Goal: Task Accomplishment & Management: Manage account settings

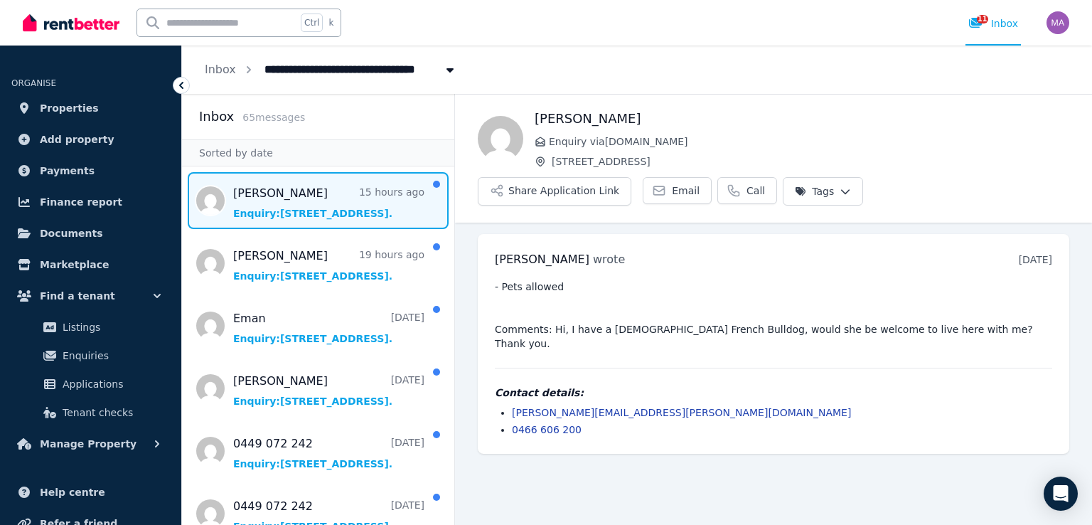
click at [328, 218] on span "Message list" at bounding box center [318, 200] width 272 height 57
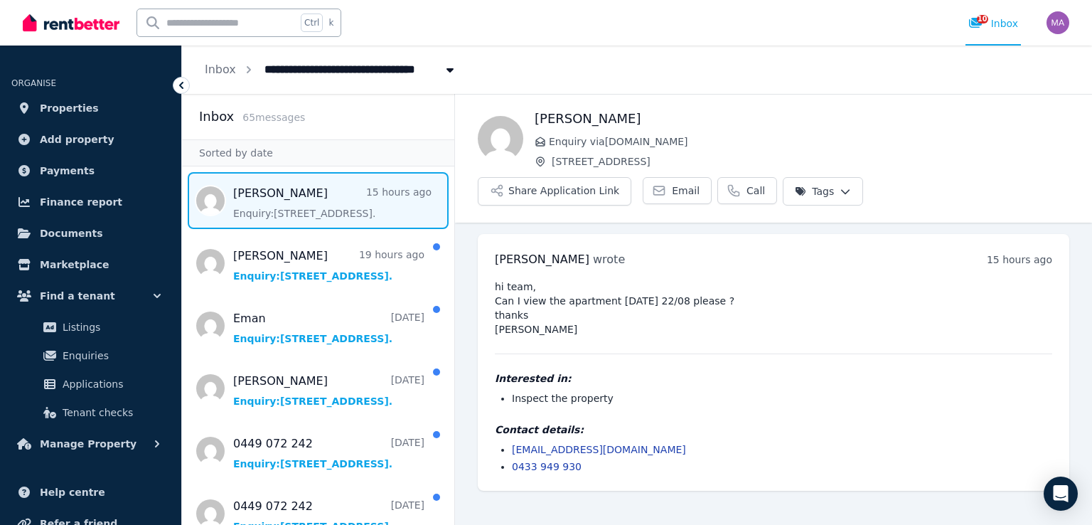
click at [826, 195] on html "**********" at bounding box center [546, 262] width 1092 height 525
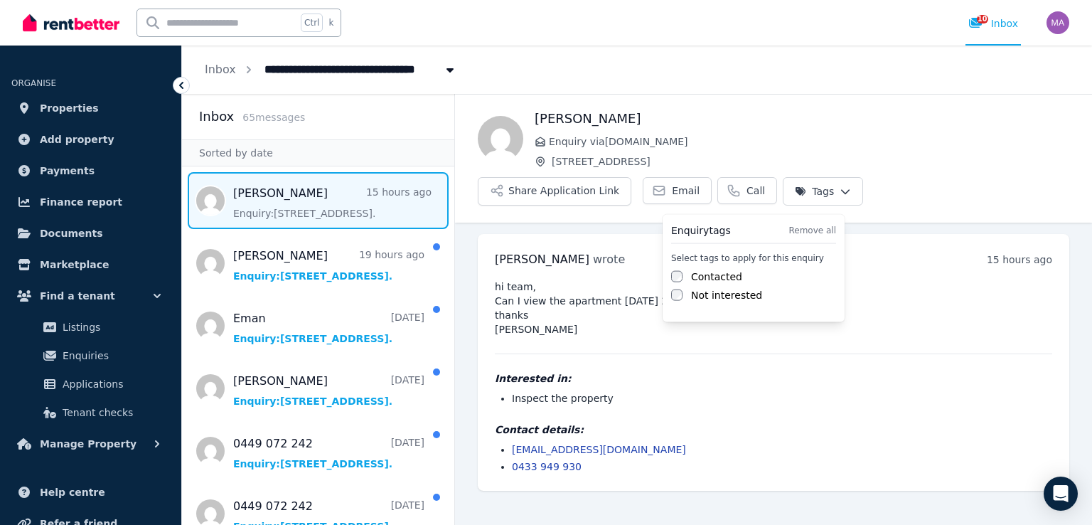
click at [709, 276] on label "Contacted" at bounding box center [716, 277] width 51 height 14
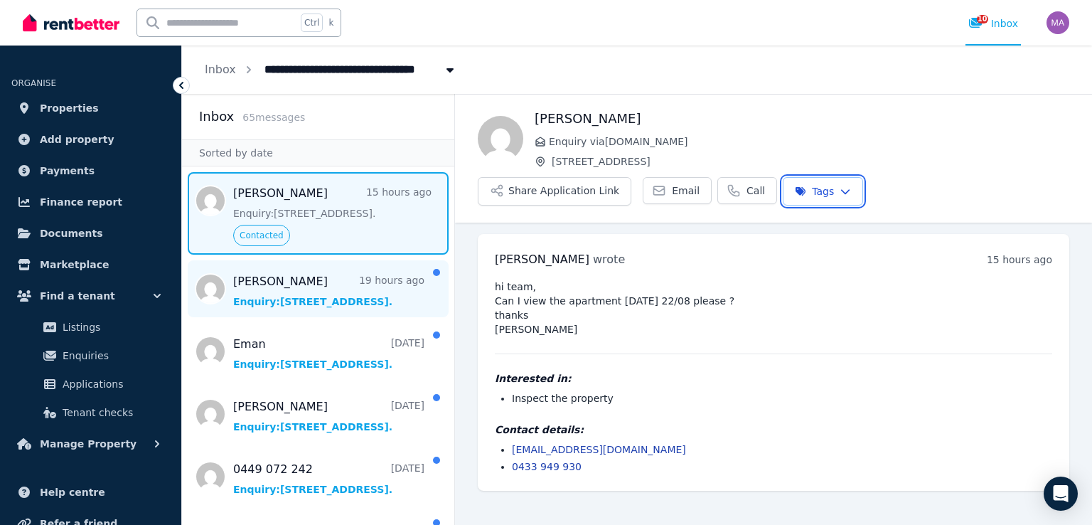
click at [349, 284] on html "**********" at bounding box center [546, 262] width 1092 height 525
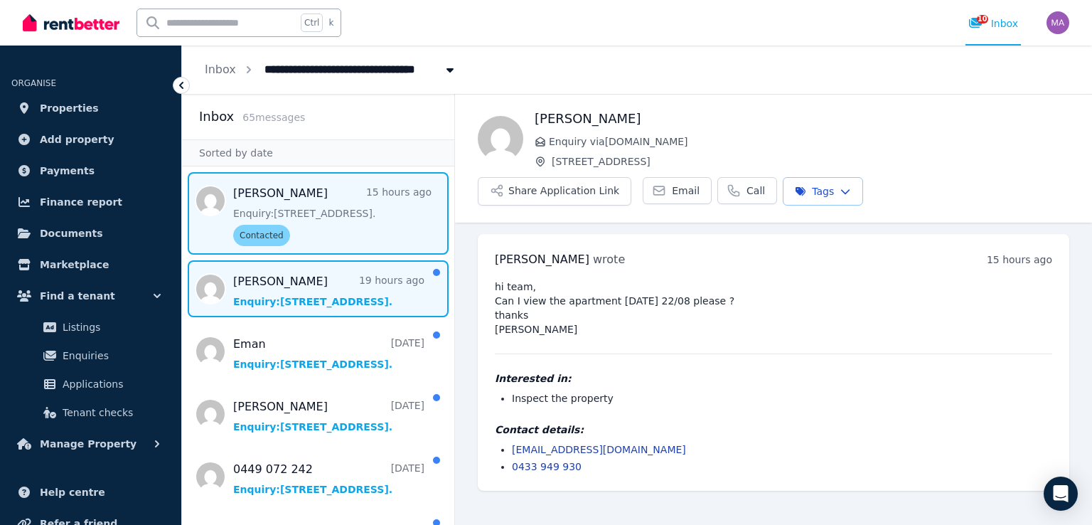
click at [380, 290] on span "Message list" at bounding box center [318, 288] width 272 height 57
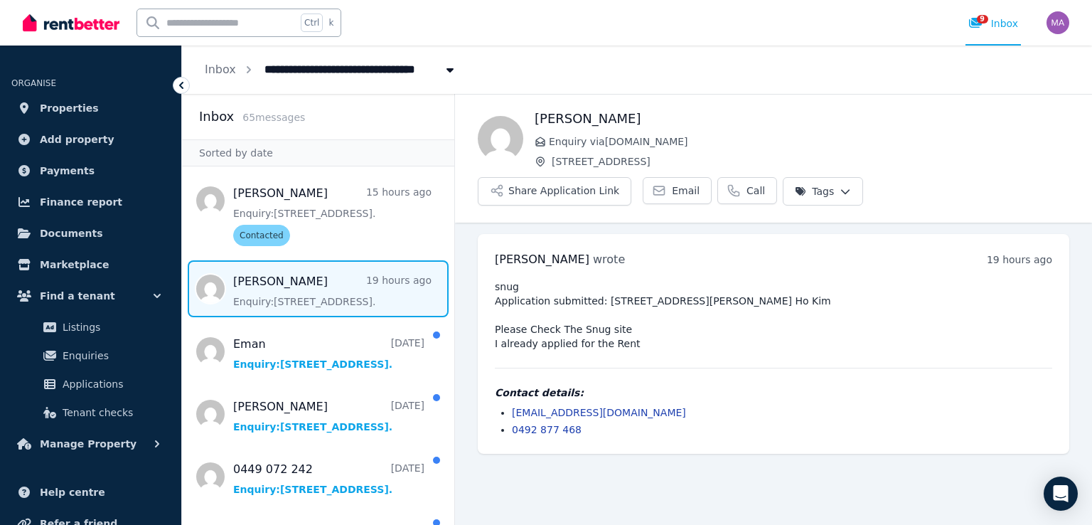
click at [794, 196] on html "**********" at bounding box center [546, 262] width 1092 height 525
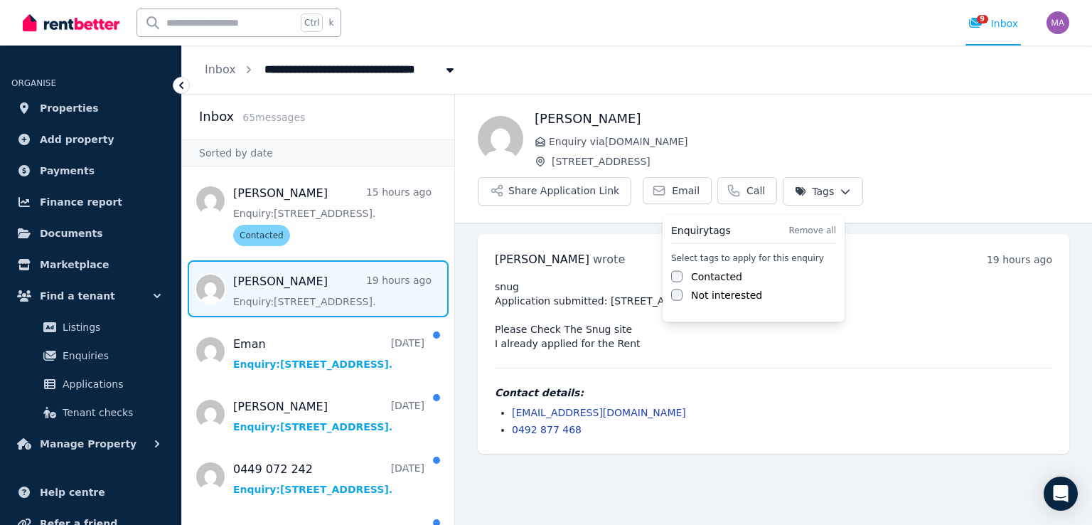
click at [706, 270] on label "Contacted" at bounding box center [716, 277] width 51 height 14
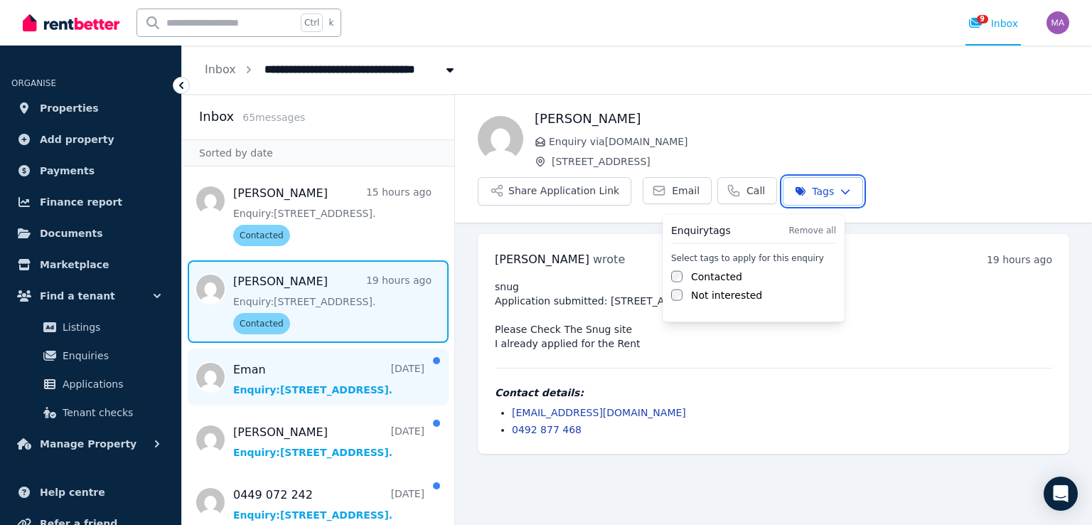
click at [364, 378] on html "**********" at bounding box center [546, 262] width 1092 height 525
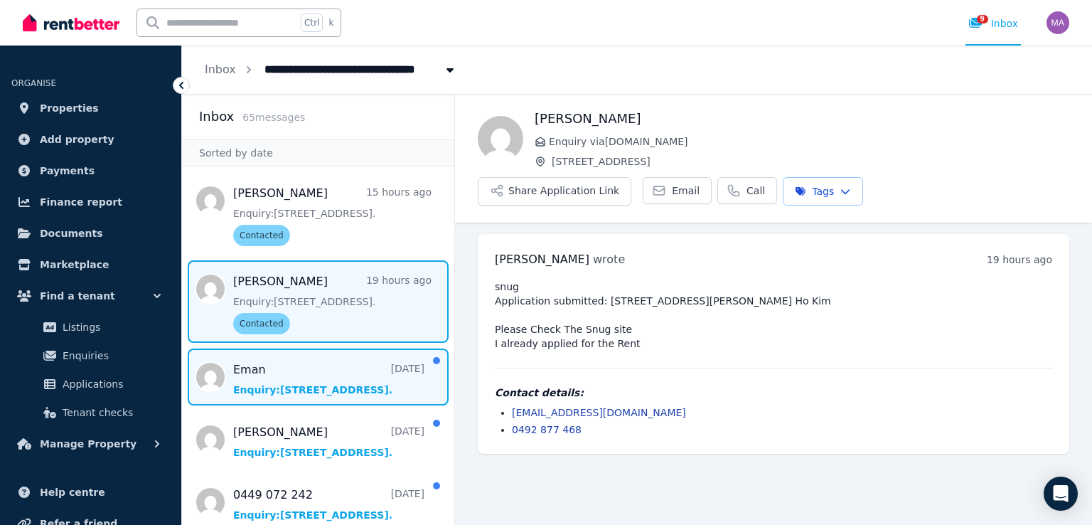
click at [351, 382] on span "Message list" at bounding box center [318, 376] width 272 height 57
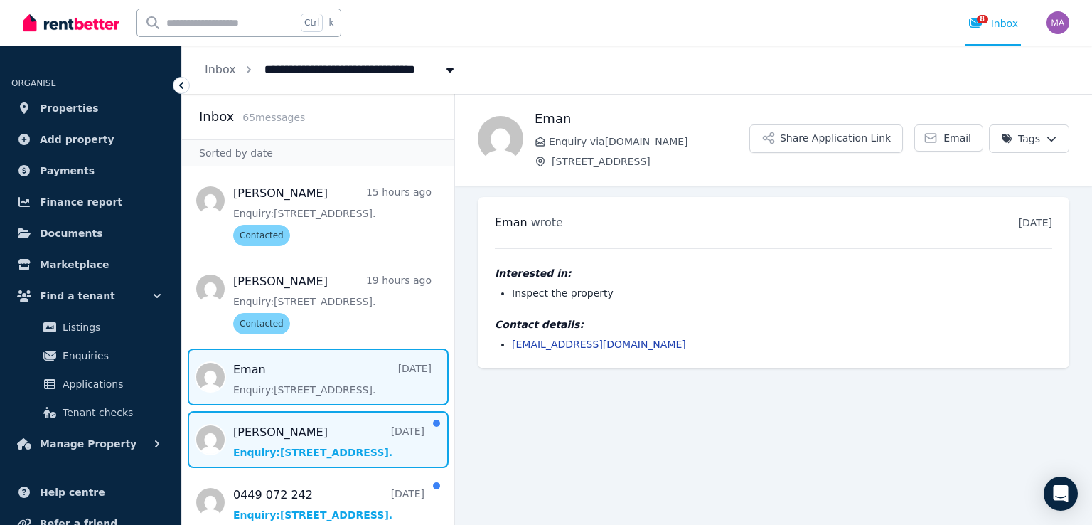
click at [310, 444] on span "Message list" at bounding box center [318, 439] width 272 height 57
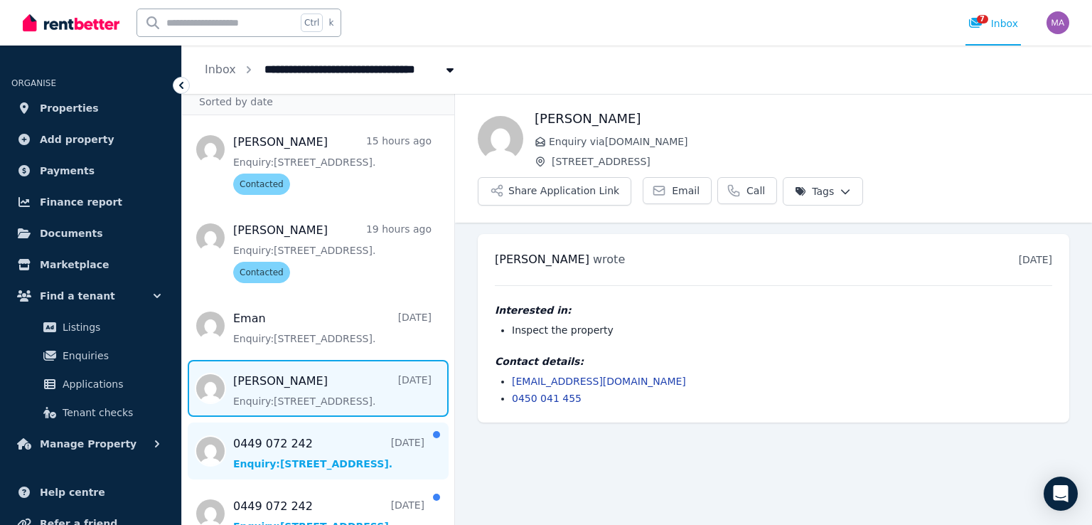
scroll to position [71, 0]
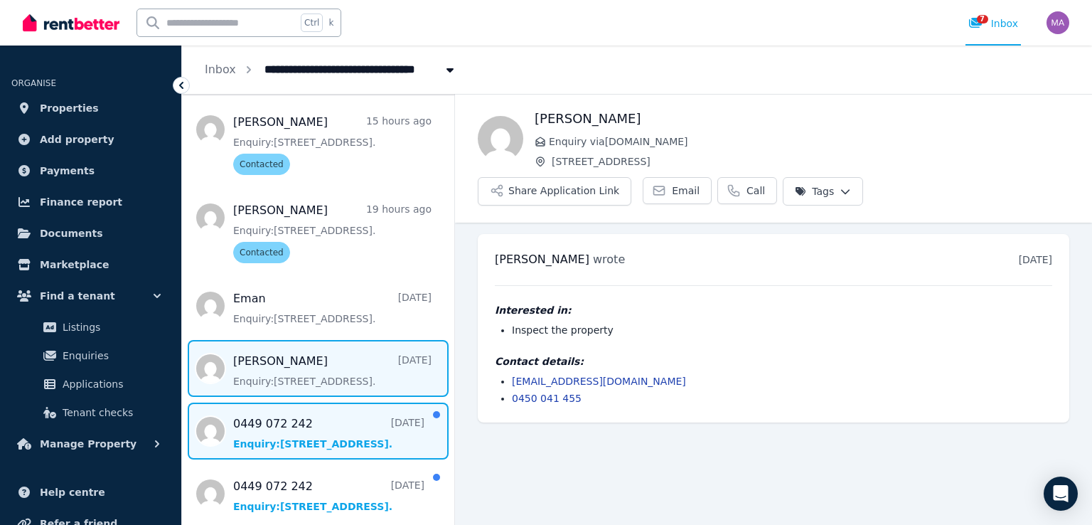
click at [314, 442] on span "Message list" at bounding box center [318, 431] width 272 height 57
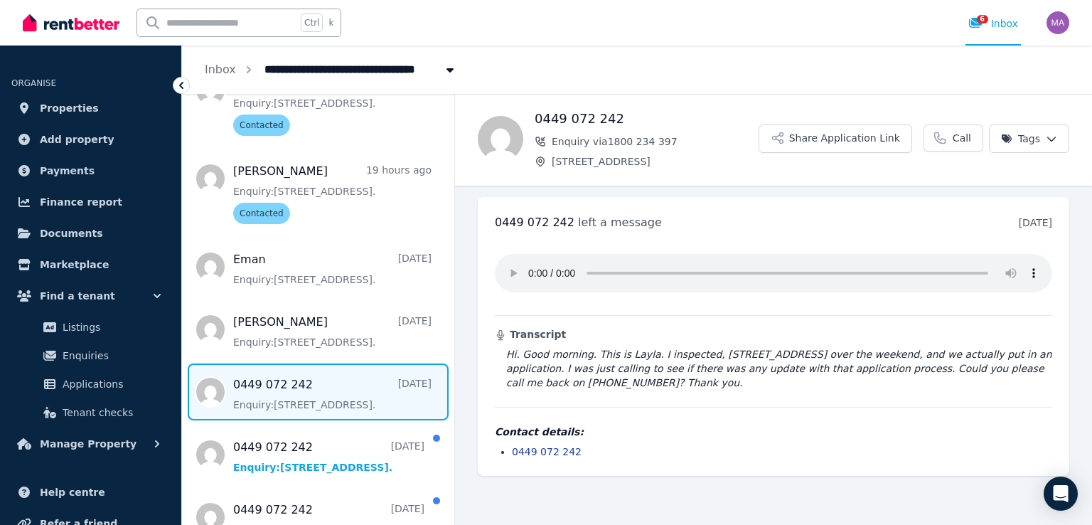
scroll to position [142, 0]
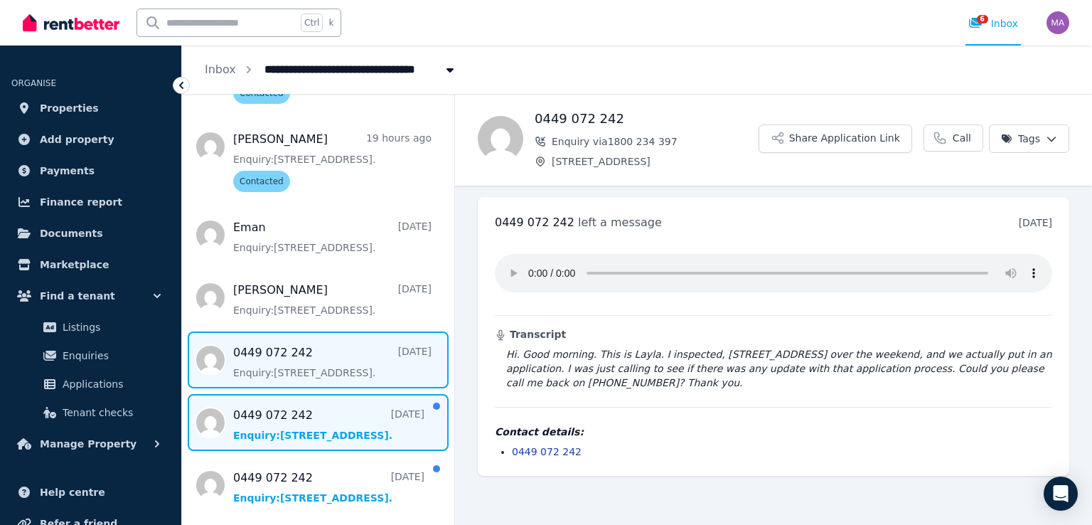
click at [339, 433] on span "Message list" at bounding box center [318, 422] width 272 height 57
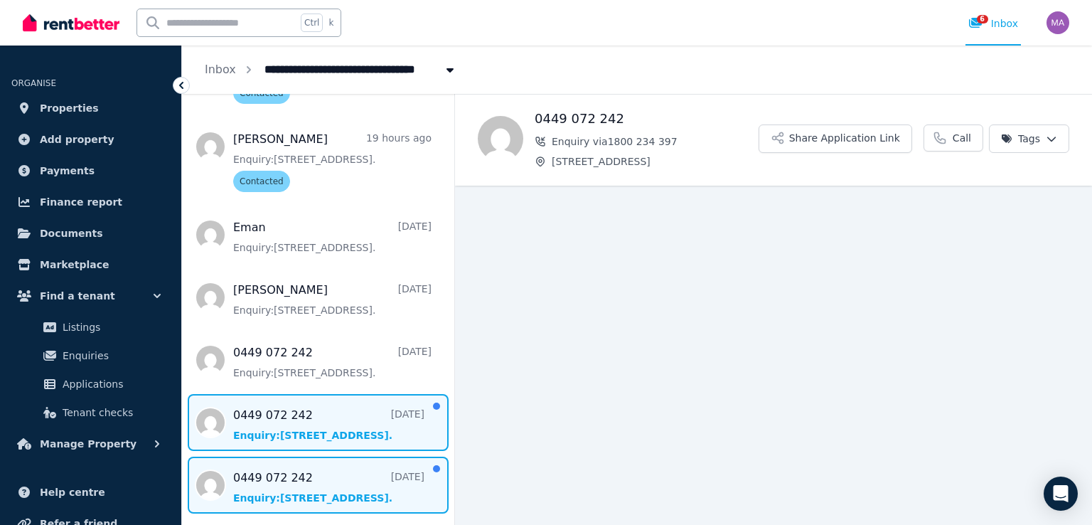
click at [352, 474] on span "Message list" at bounding box center [318, 485] width 272 height 57
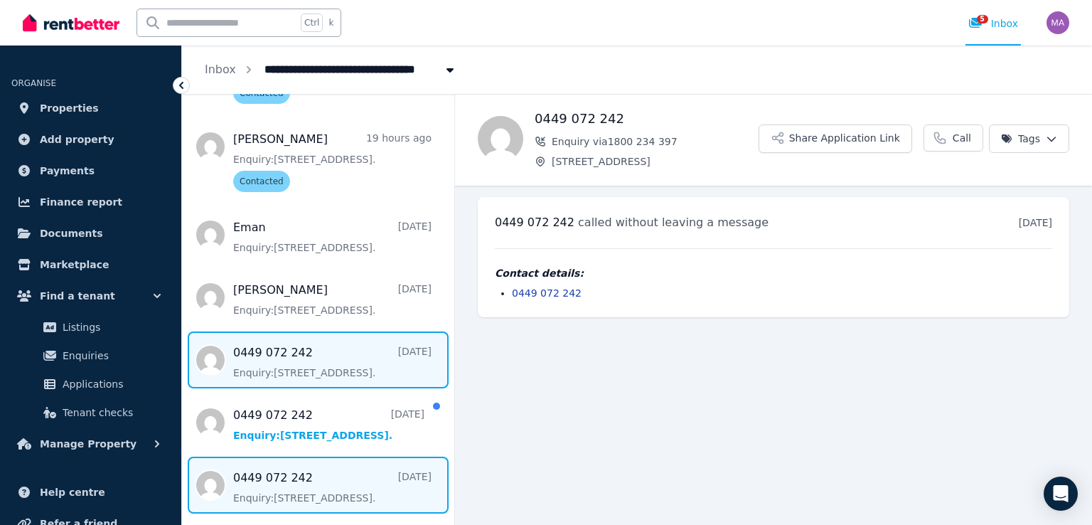
click at [330, 363] on span "Message list" at bounding box center [318, 359] width 272 height 57
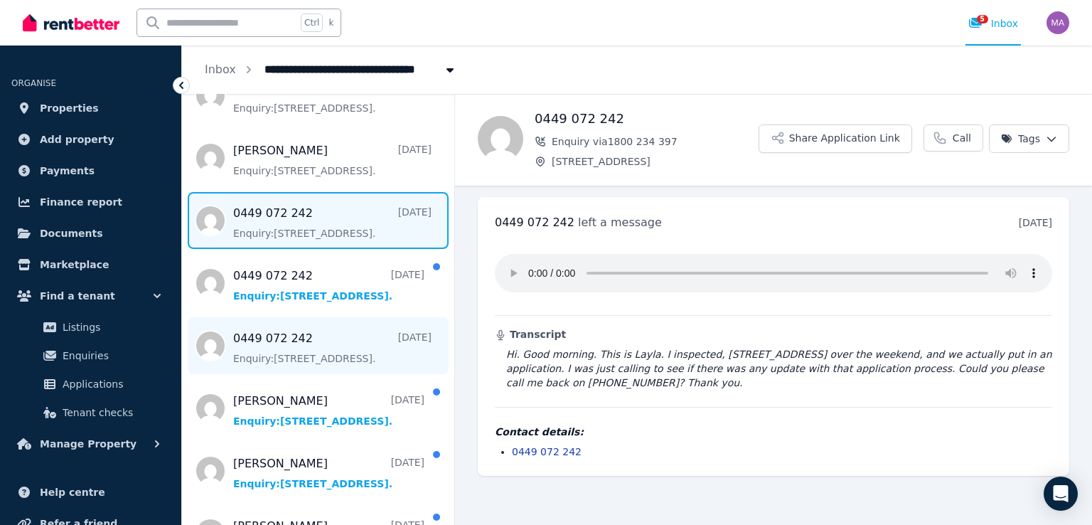
scroll to position [284, 0]
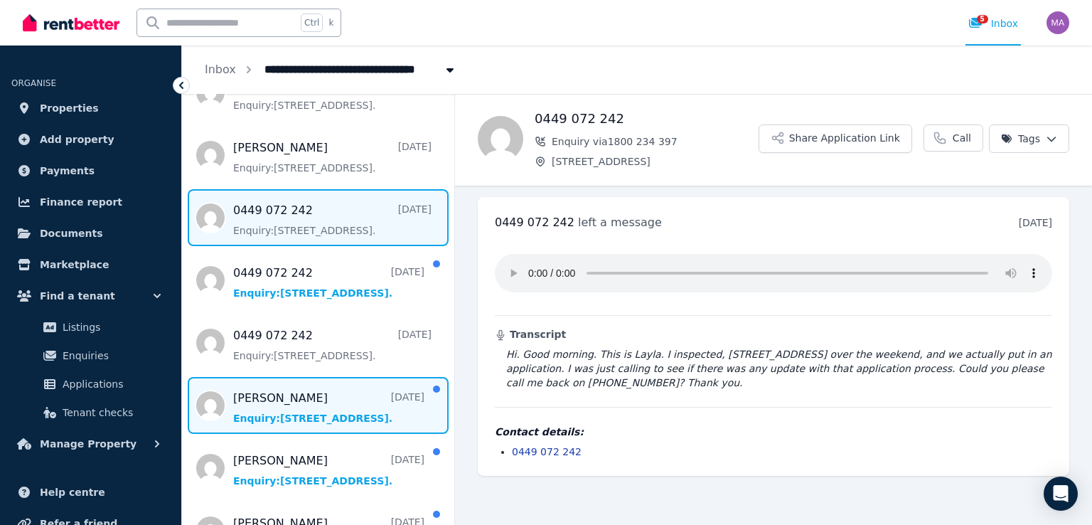
click at [324, 415] on span "Message list" at bounding box center [318, 405] width 272 height 57
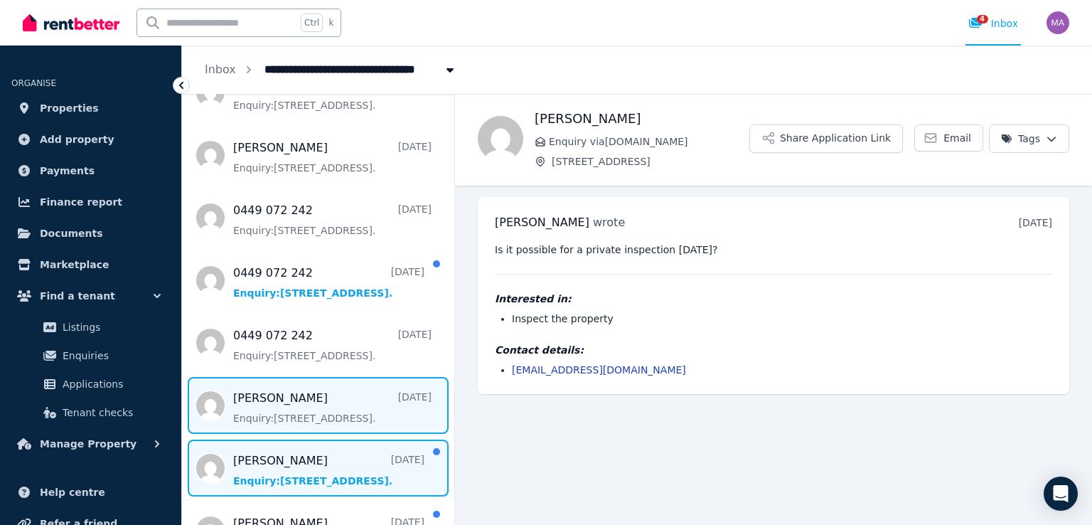
click at [309, 458] on span "Message list" at bounding box center [318, 468] width 272 height 57
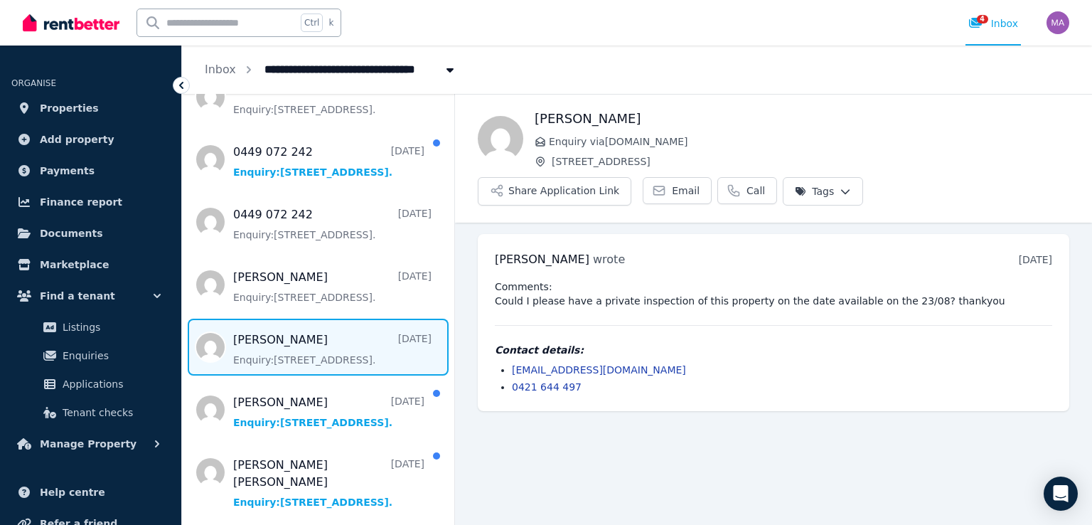
scroll to position [427, 0]
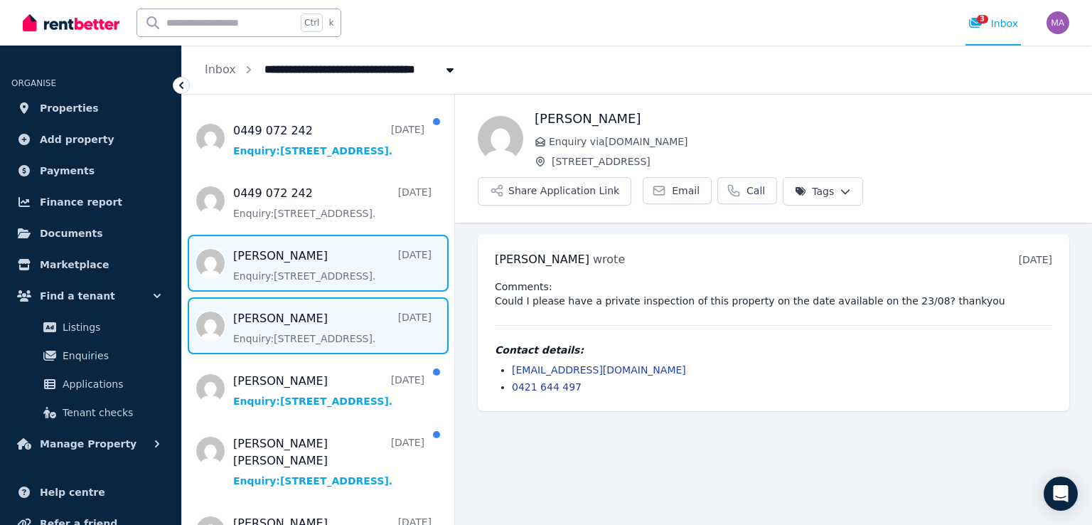
click at [362, 274] on span "Message list" at bounding box center [318, 263] width 272 height 57
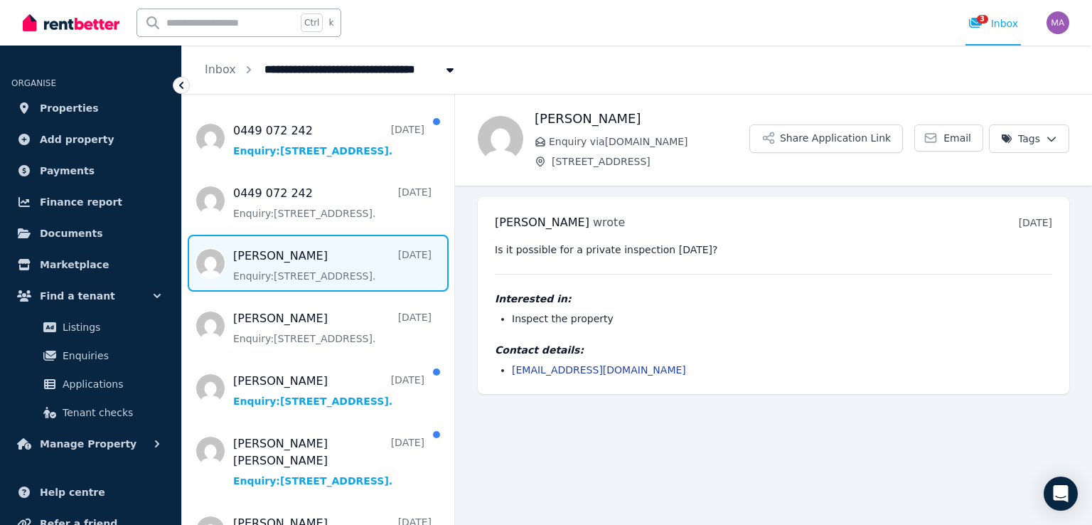
drag, startPoint x: 362, startPoint y: 264, endPoint x: 344, endPoint y: 267, distance: 18.0
click at [344, 267] on span "Message list" at bounding box center [318, 263] width 272 height 57
click at [1054, 137] on html "**********" at bounding box center [546, 262] width 1092 height 525
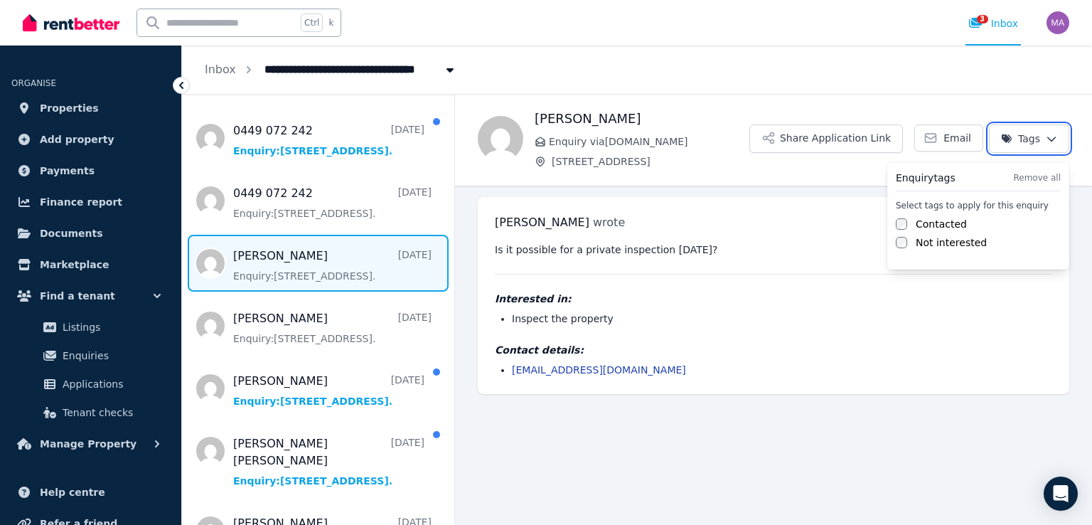
click at [1054, 137] on html "**********" at bounding box center [546, 262] width 1092 height 525
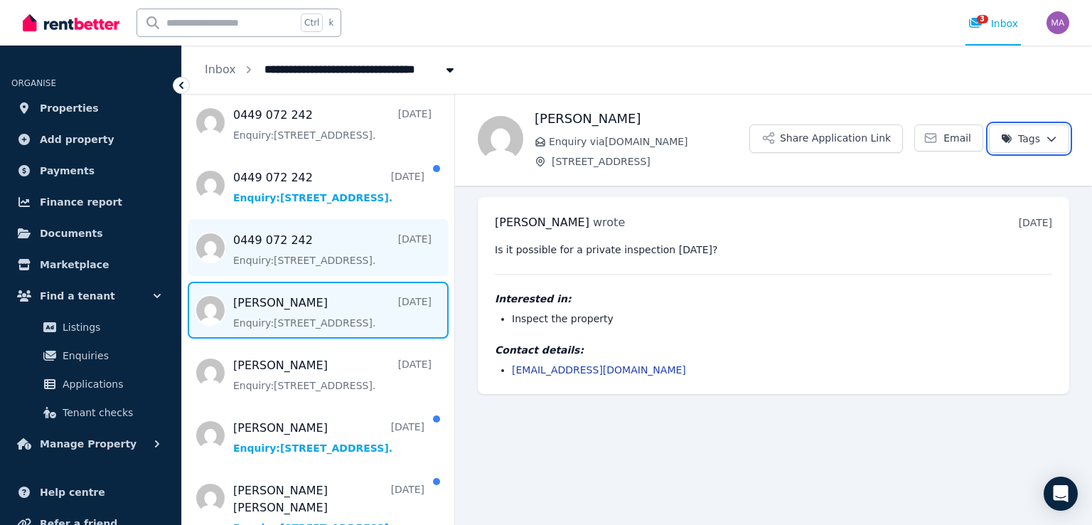
scroll to position [356, 0]
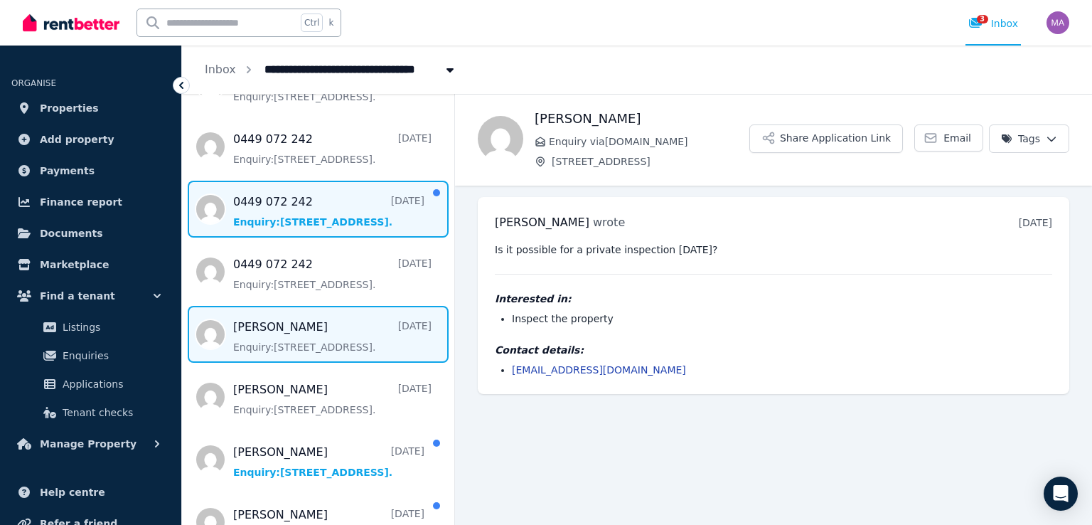
click at [398, 223] on span "Message list" at bounding box center [318, 209] width 272 height 57
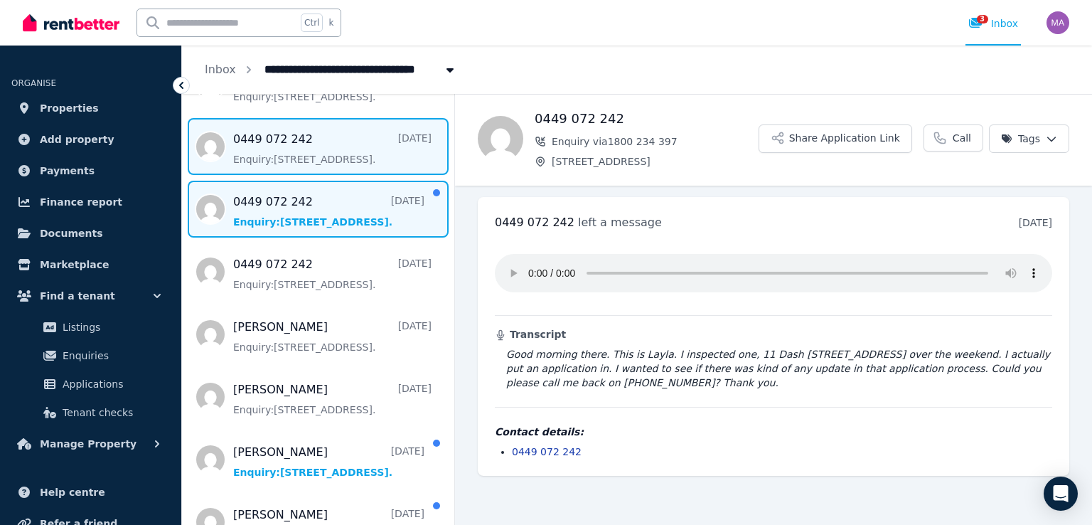
click at [382, 157] on span "Message list" at bounding box center [318, 146] width 272 height 57
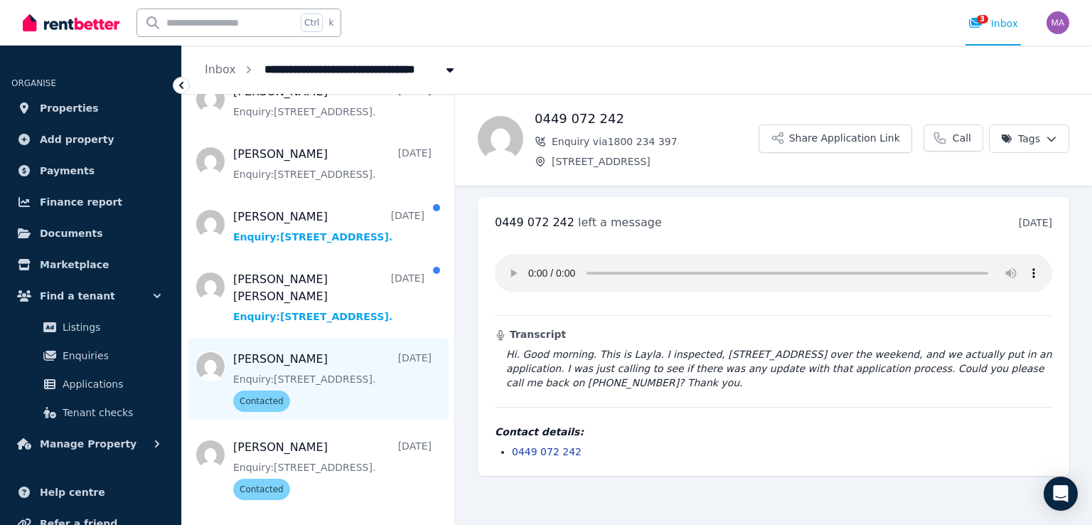
scroll to position [569, 0]
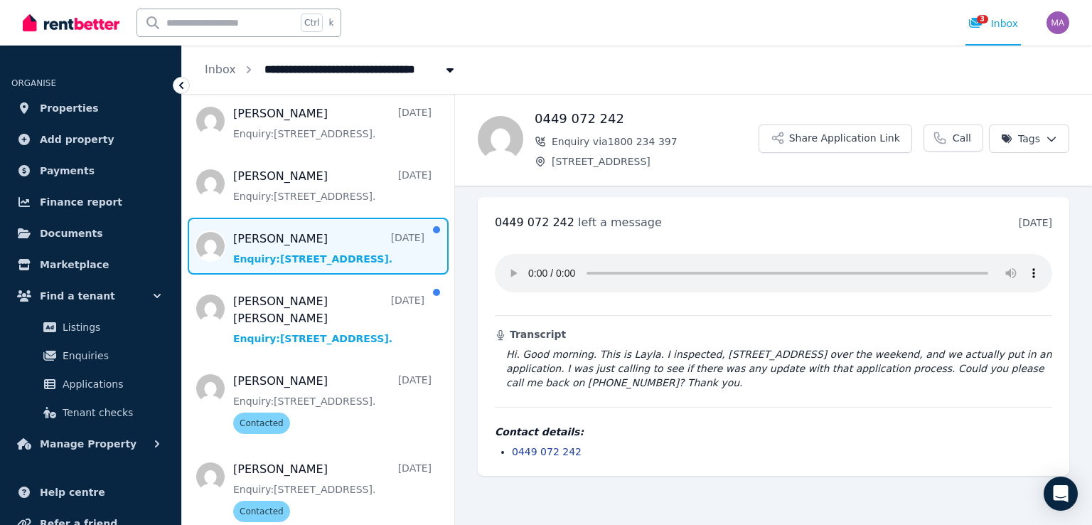
click at [360, 251] on span "Message list" at bounding box center [318, 246] width 272 height 57
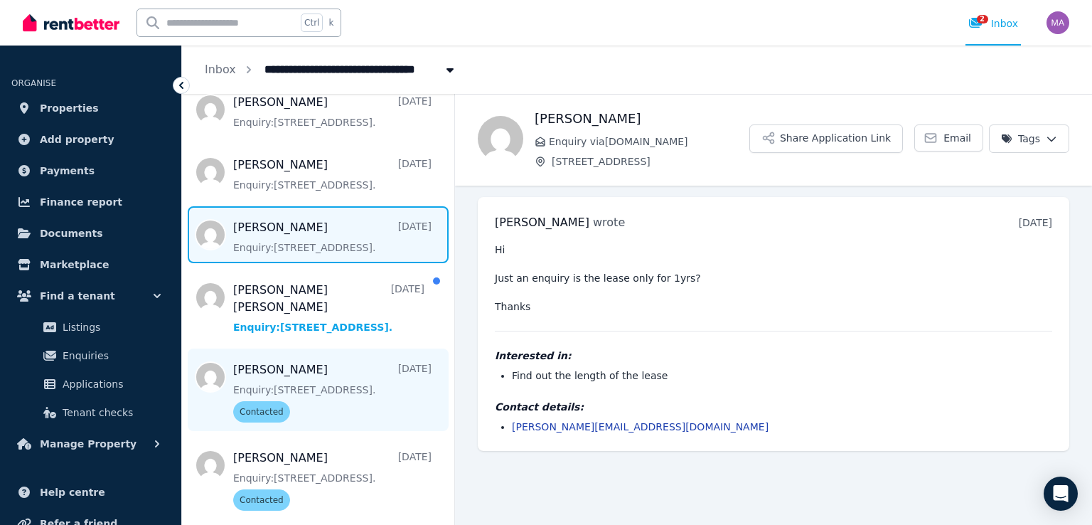
scroll to position [569, 0]
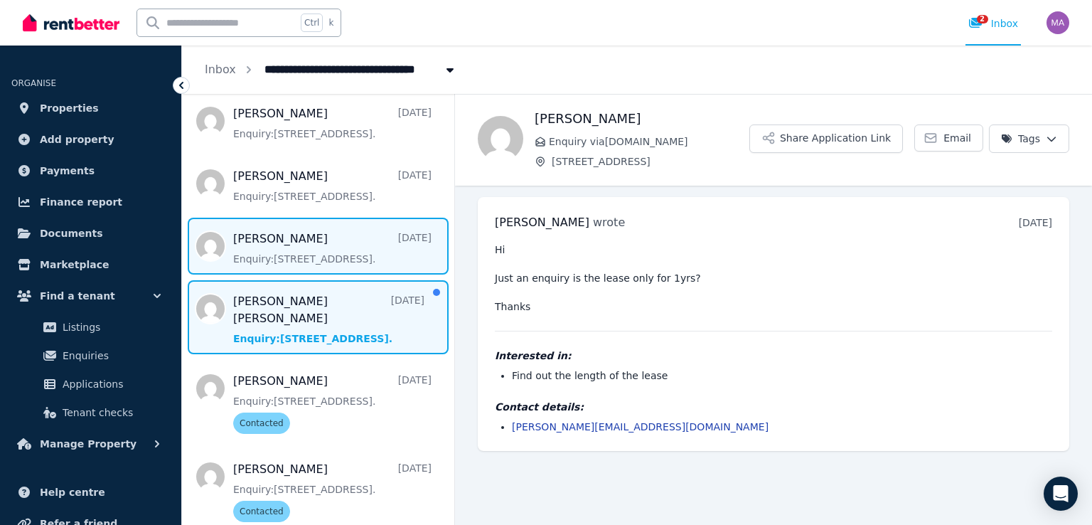
click at [319, 321] on span "Message list" at bounding box center [318, 317] width 272 height 74
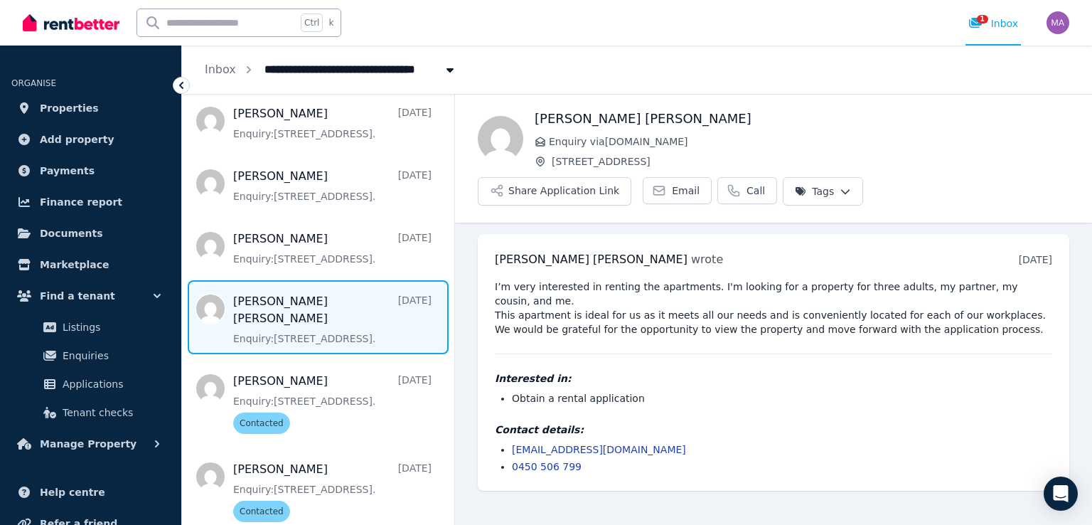
click at [831, 196] on html "**********" at bounding box center [546, 262] width 1092 height 525
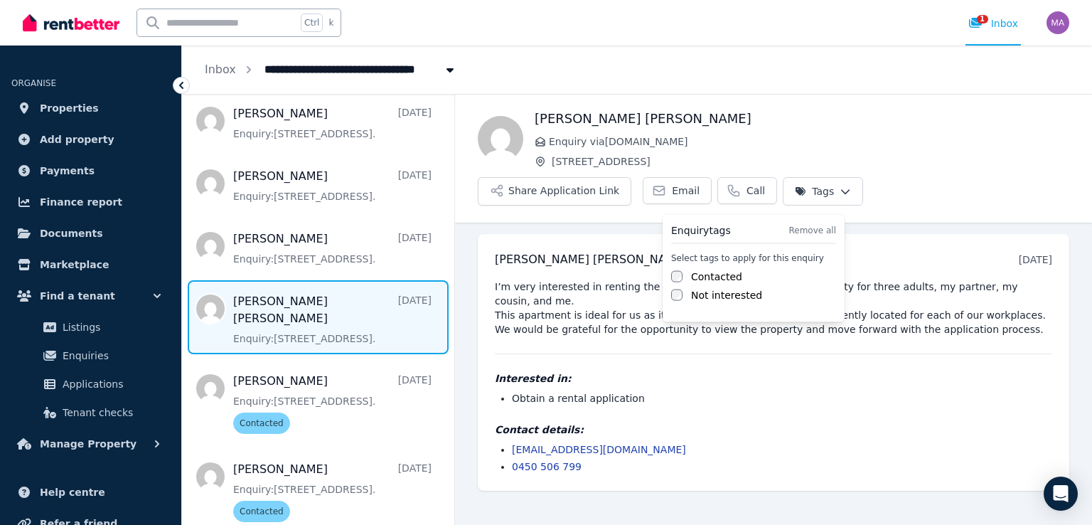
click at [695, 271] on label "Contacted" at bounding box center [716, 277] width 51 height 14
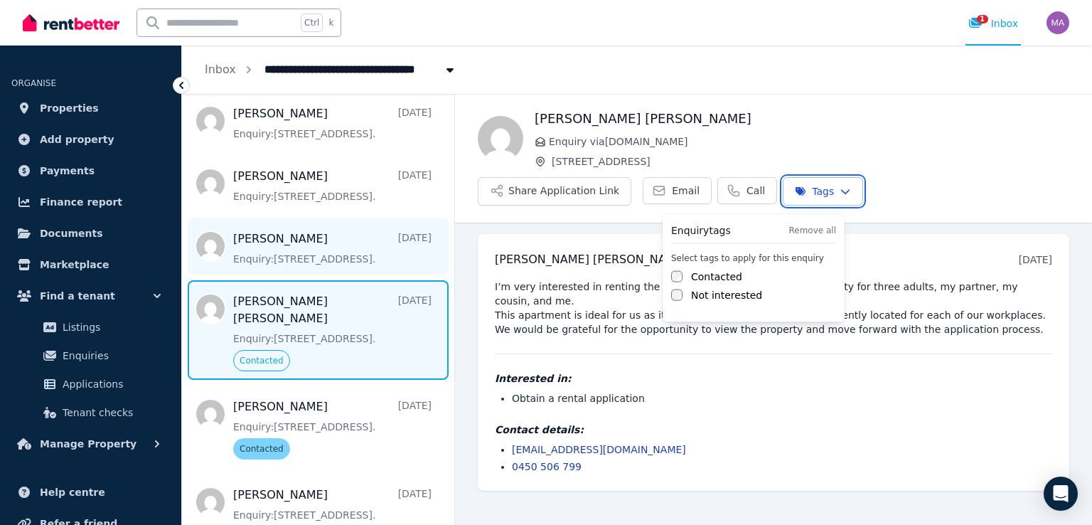
click at [292, 265] on html "**********" at bounding box center [546, 262] width 1092 height 525
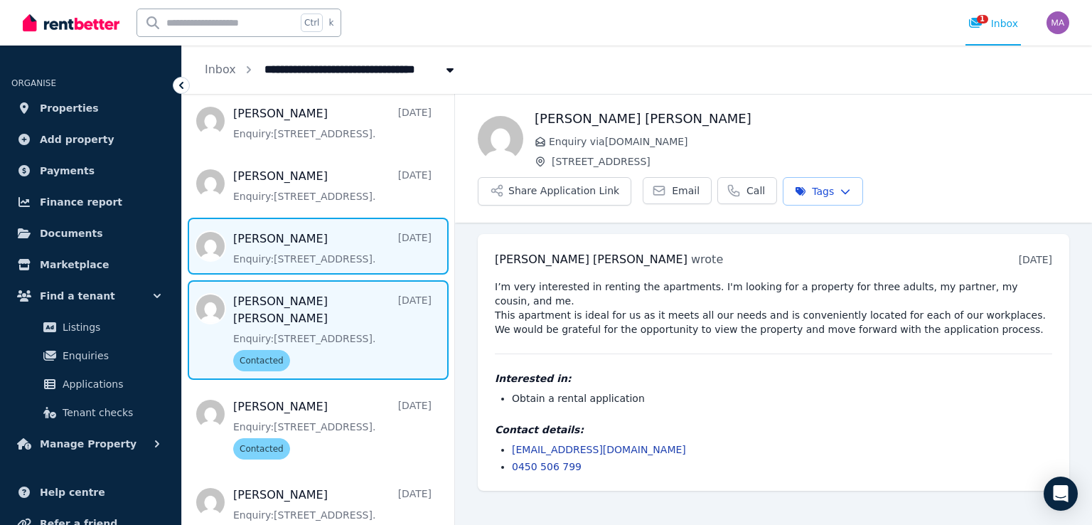
click at [316, 252] on span "Message list" at bounding box center [318, 246] width 272 height 57
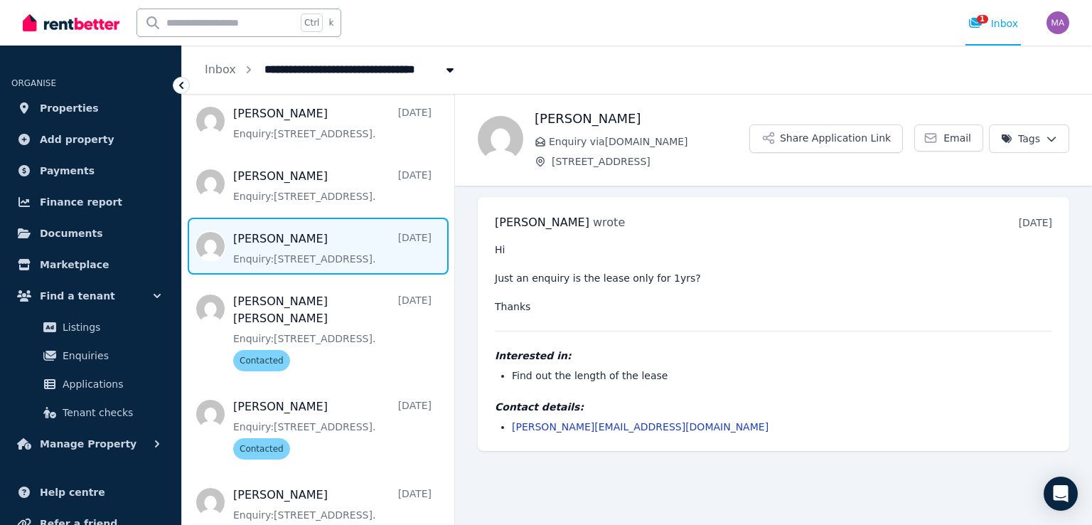
click at [344, 252] on span "Message list" at bounding box center [318, 246] width 272 height 57
click at [1045, 128] on html "**********" at bounding box center [546, 262] width 1092 height 525
click at [955, 223] on label "Contacted" at bounding box center [941, 224] width 51 height 14
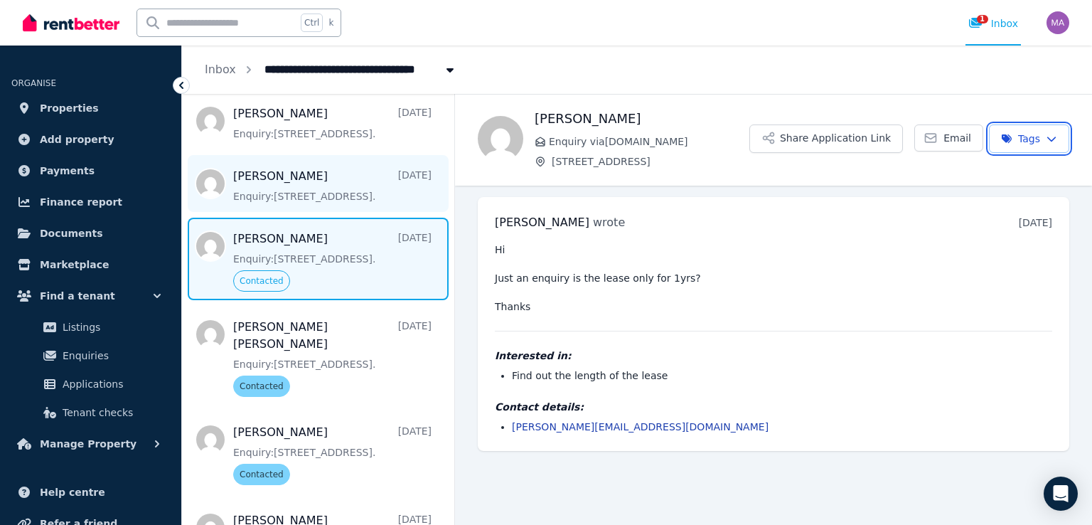
click at [326, 188] on html "**********" at bounding box center [546, 262] width 1092 height 525
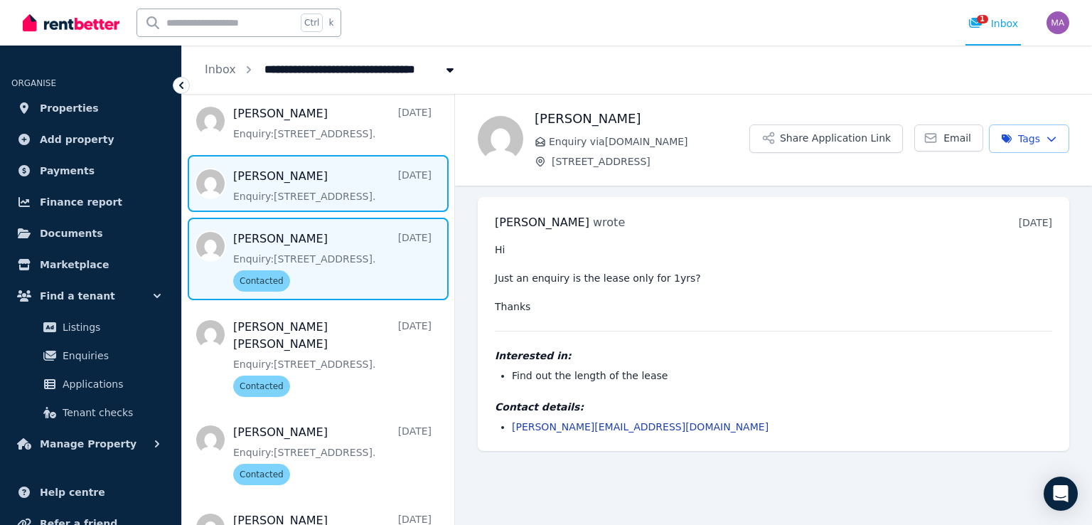
click at [326, 188] on span "Message list" at bounding box center [318, 183] width 272 height 57
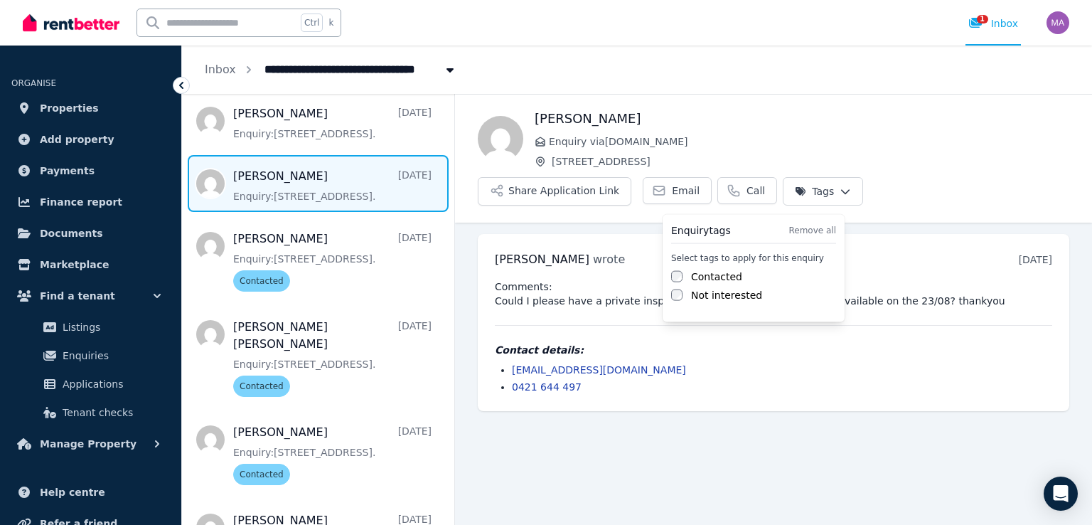
click at [817, 197] on html "**********" at bounding box center [546, 262] width 1092 height 525
click at [715, 275] on label "Contacted" at bounding box center [716, 277] width 51 height 14
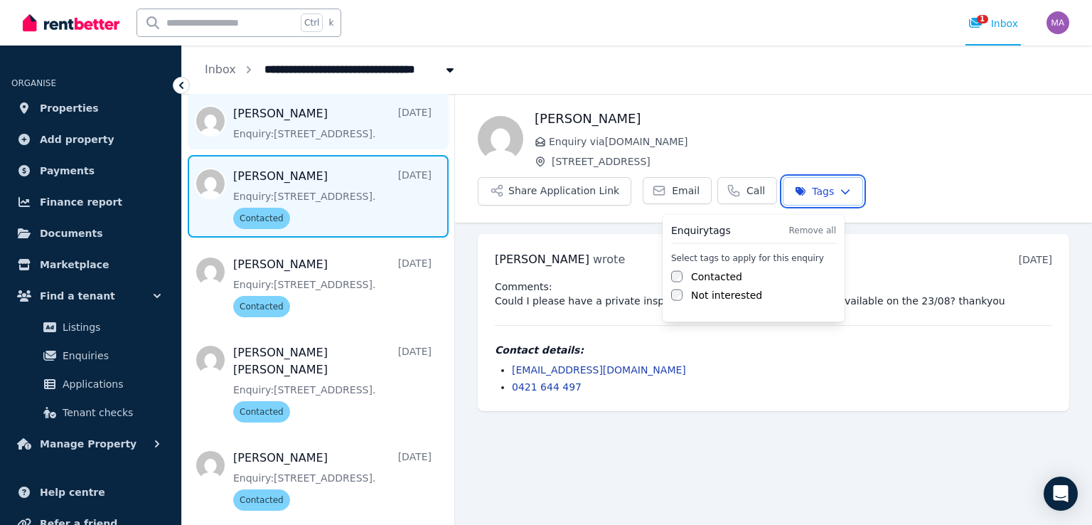
click at [324, 137] on html "**********" at bounding box center [546, 262] width 1092 height 525
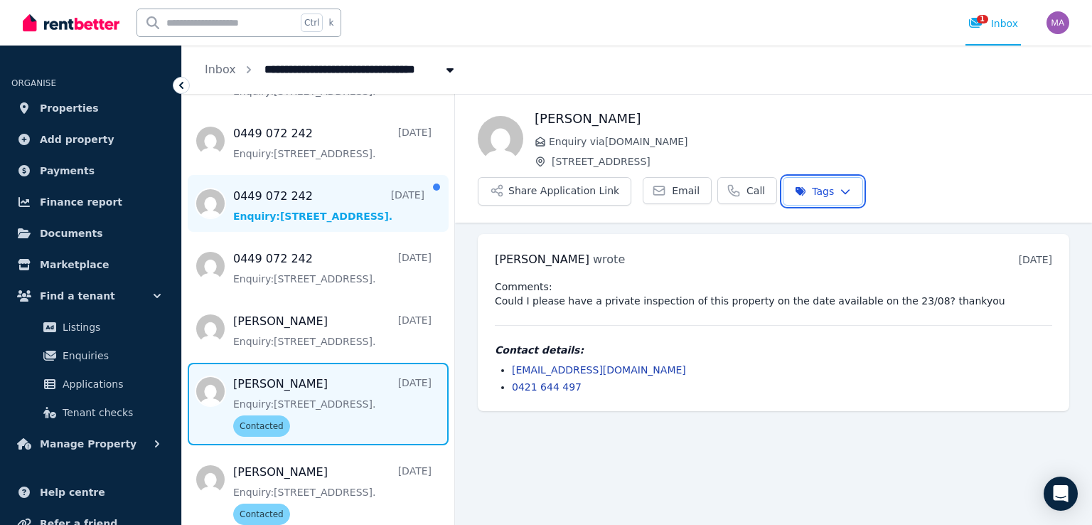
scroll to position [356, 0]
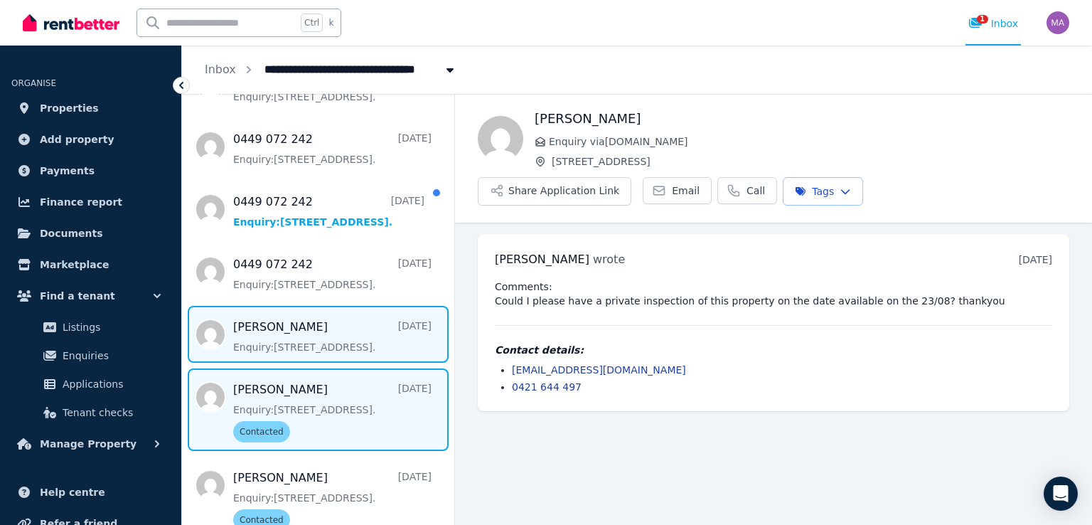
click at [328, 339] on span "Message list" at bounding box center [318, 334] width 272 height 57
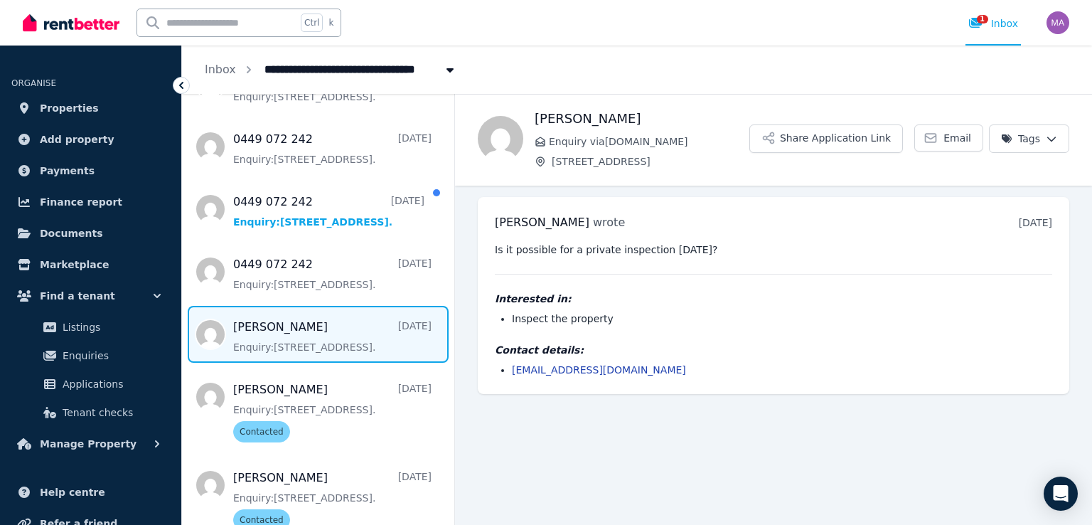
click at [1026, 139] on html "**********" at bounding box center [546, 262] width 1092 height 525
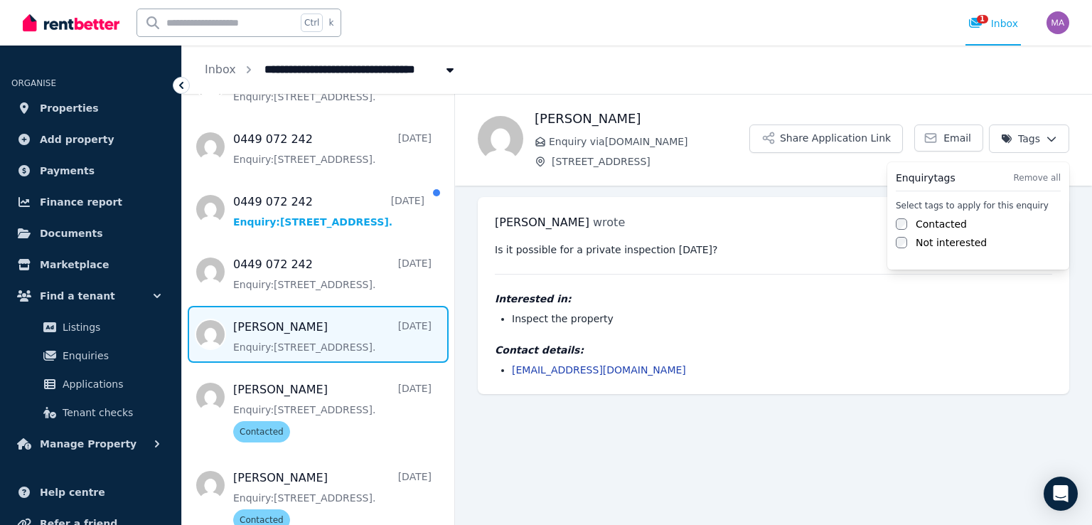
click at [924, 225] on label "Contacted" at bounding box center [941, 224] width 51 height 14
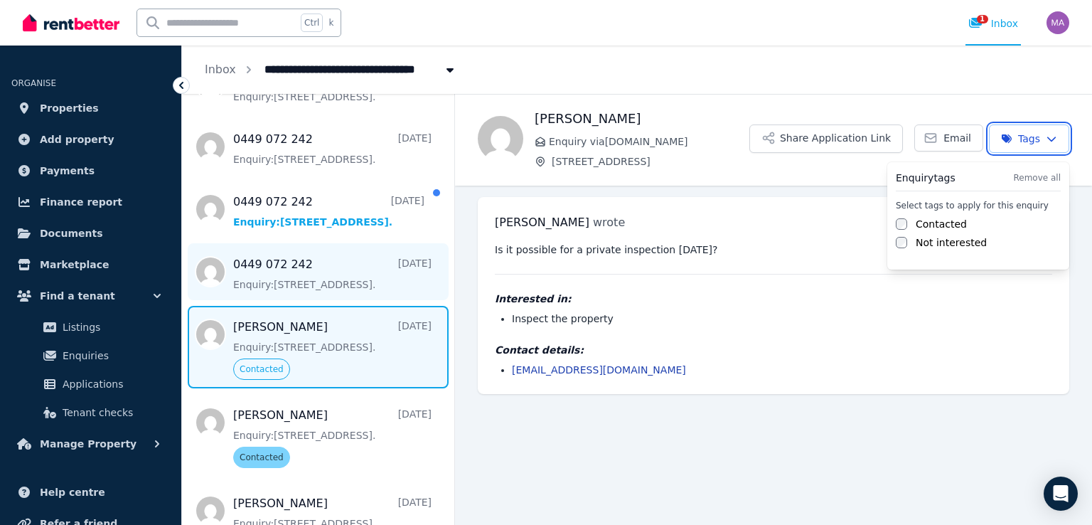
click at [296, 269] on html "**********" at bounding box center [546, 262] width 1092 height 525
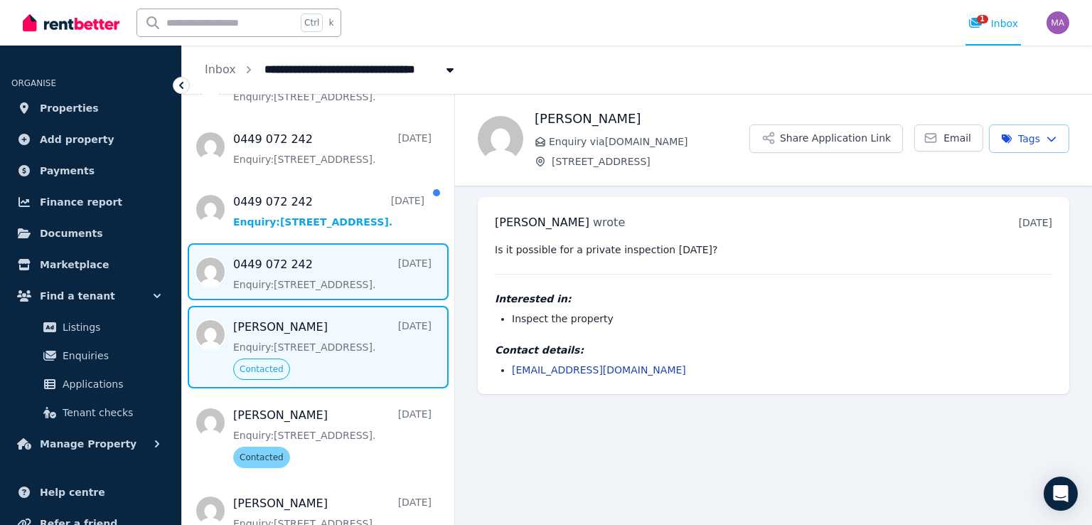
click at [349, 281] on span "Message list" at bounding box center [318, 271] width 272 height 57
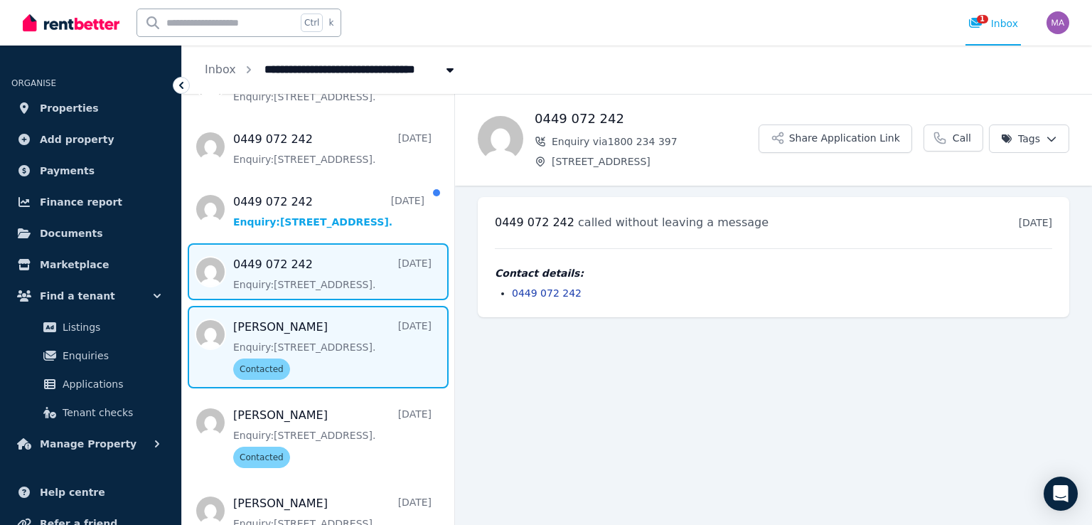
click at [338, 336] on span "Message list" at bounding box center [318, 347] width 272 height 82
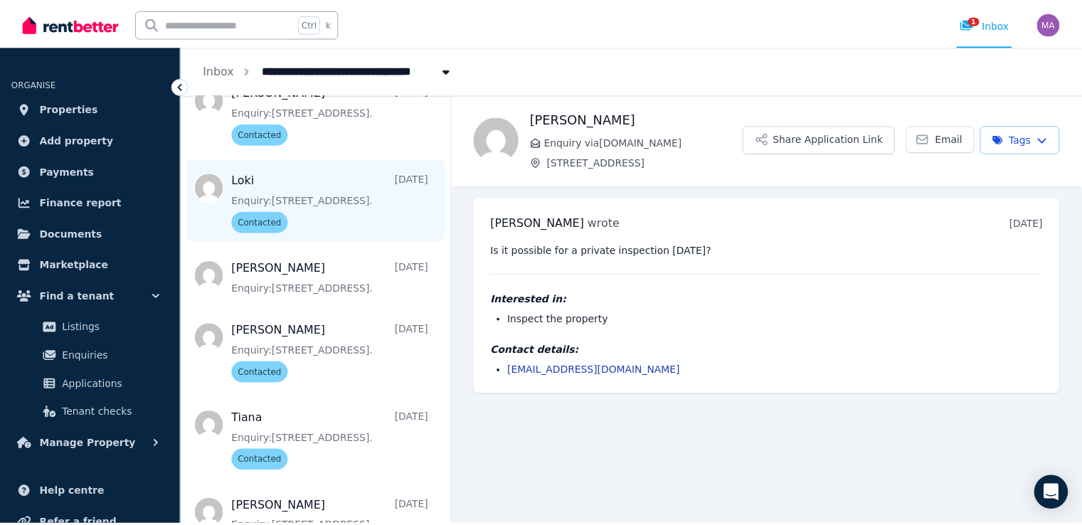
scroll to position [1138, 0]
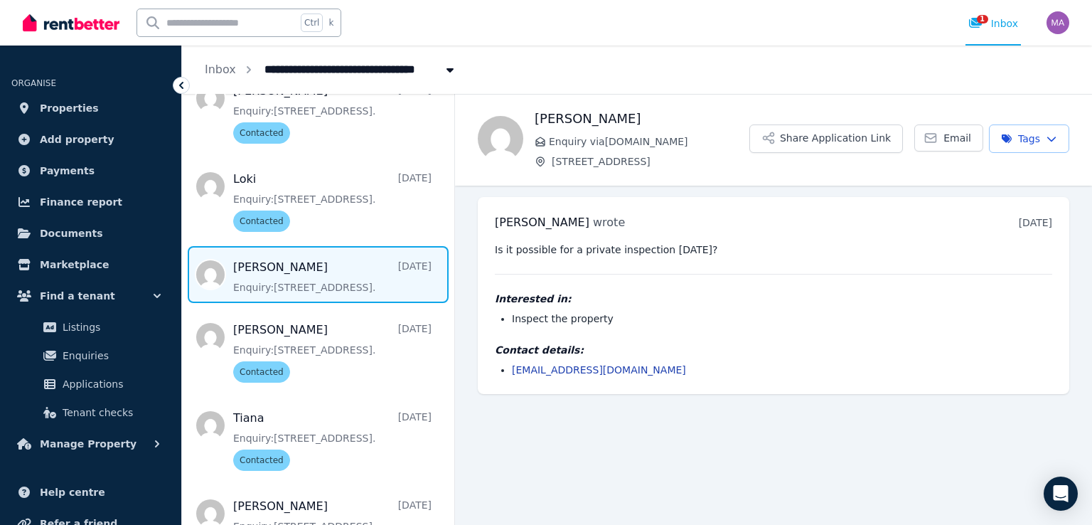
click at [310, 277] on span "Message list" at bounding box center [318, 274] width 272 height 57
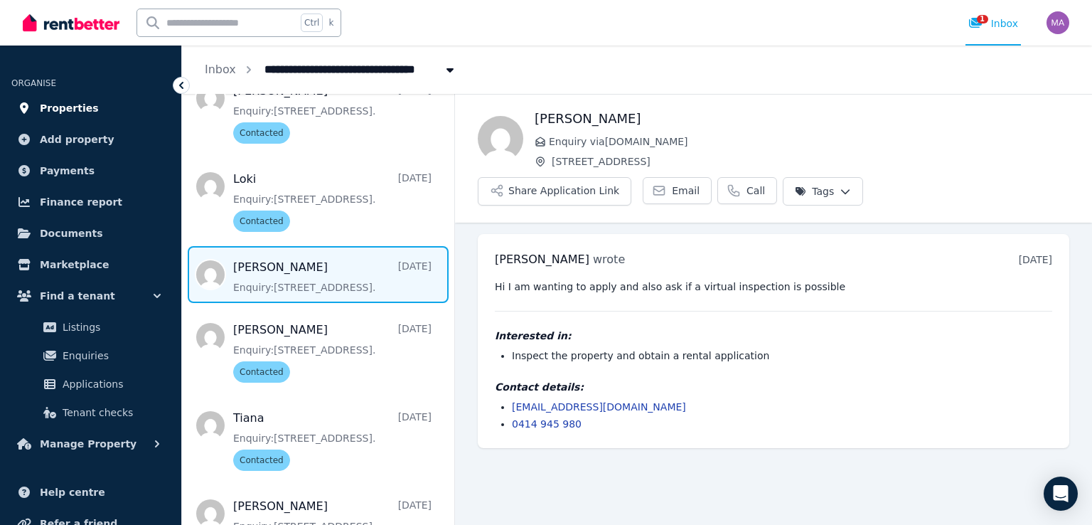
click at [90, 107] on link "Properties" at bounding box center [90, 108] width 159 height 28
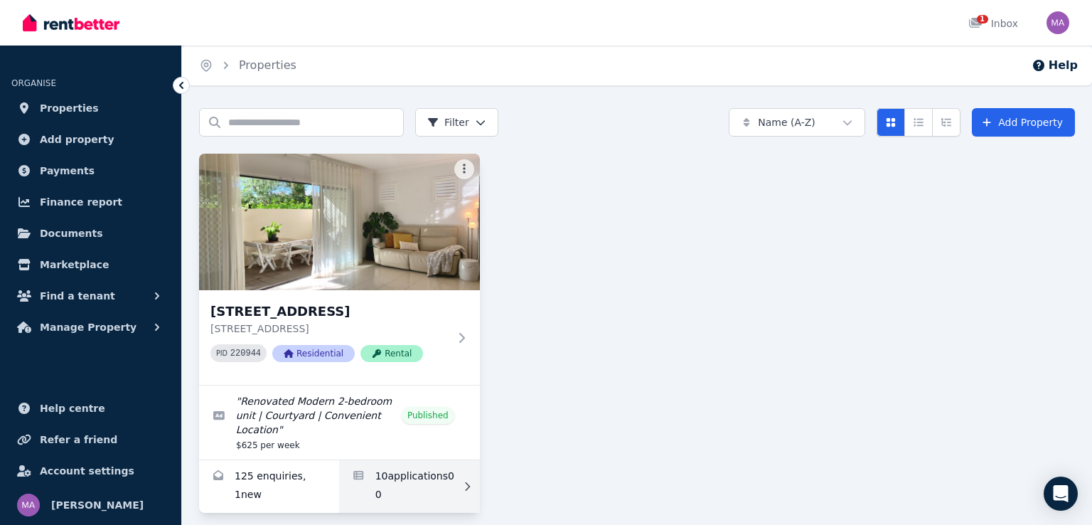
click at [409, 460] on link "Applications for Unit 1 11/13 Calder Road, Rydalmere" at bounding box center [409, 486] width 140 height 53
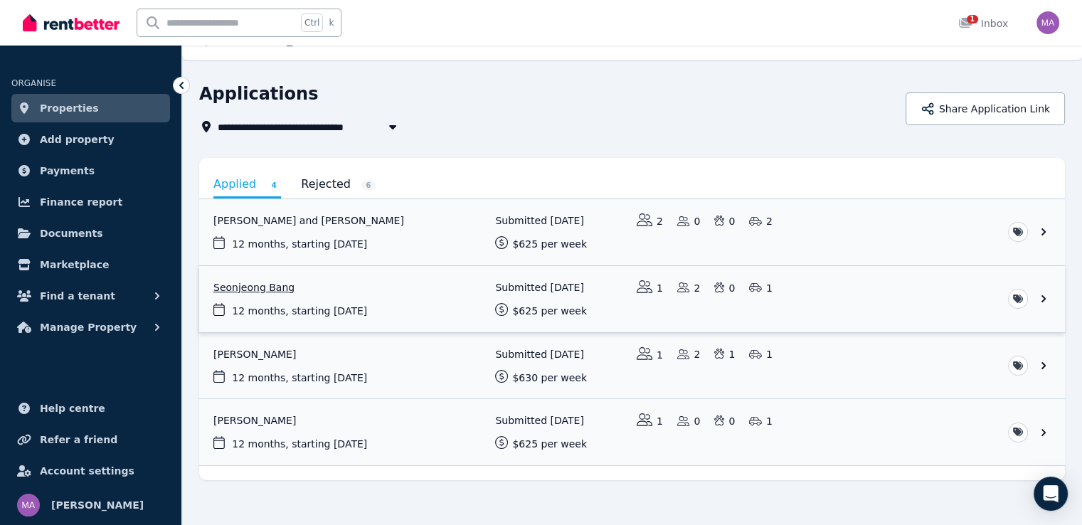
scroll to position [37, 0]
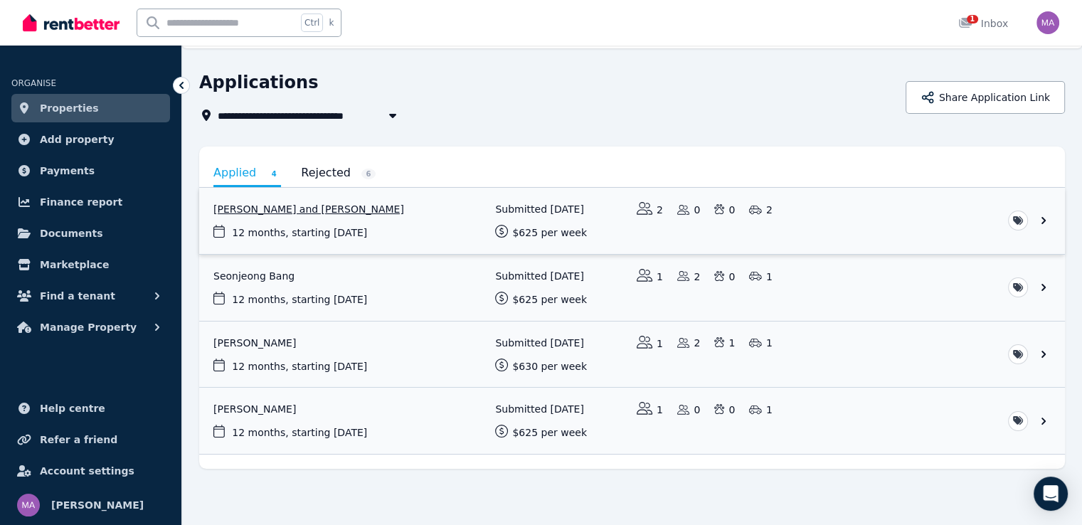
click at [356, 188] on link "View application: Lokitha Sivakumaran and Goutham Chandru" at bounding box center [632, 221] width 866 height 66
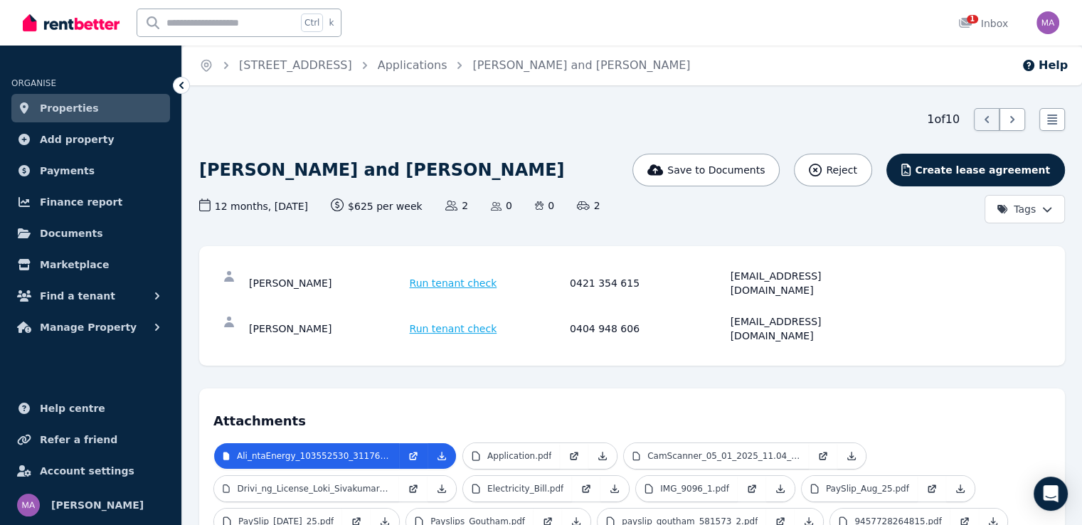
click at [136, 101] on link "Properties" at bounding box center [90, 108] width 159 height 28
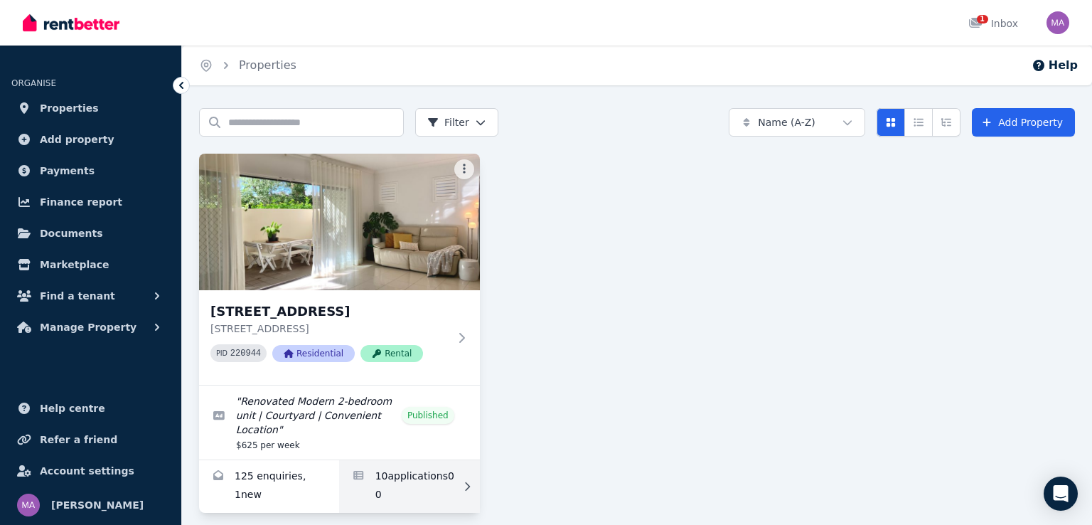
click at [394, 462] on link "Applications for Unit 1 11/13 Calder Road, Rydalmere" at bounding box center [409, 486] width 140 height 53
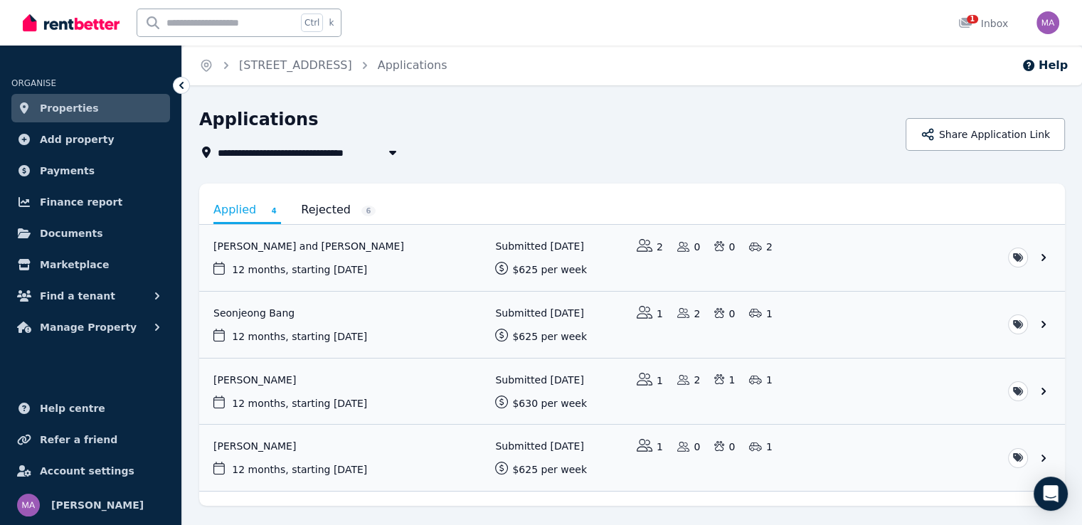
click at [321, 213] on link "Rejected 6" at bounding box center [338, 210] width 75 height 24
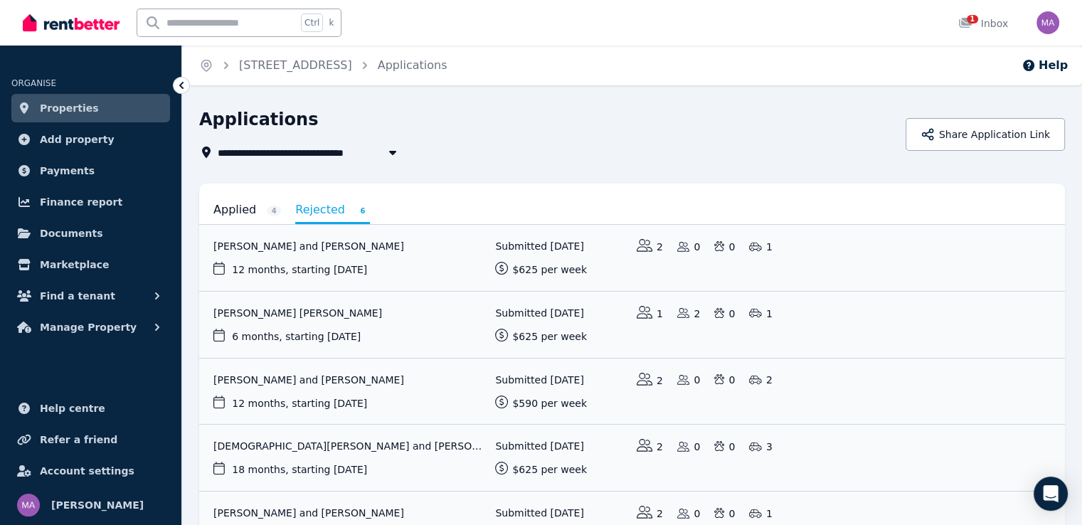
click at [232, 214] on link "Applied 4" at bounding box center [247, 210] width 68 height 24
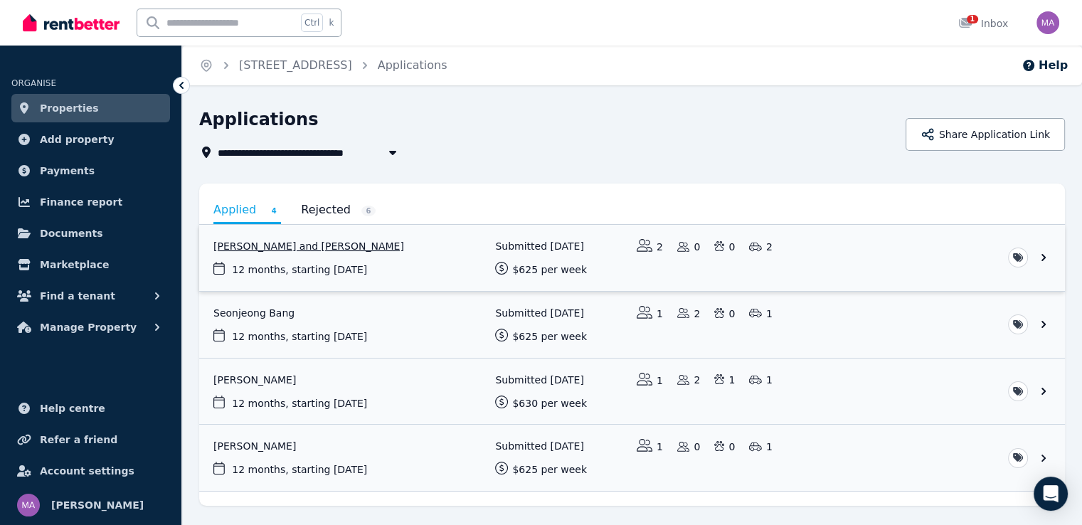
click at [1042, 259] on link "View application: Lokitha Sivakumaran and Goutham Chandru" at bounding box center [632, 258] width 866 height 66
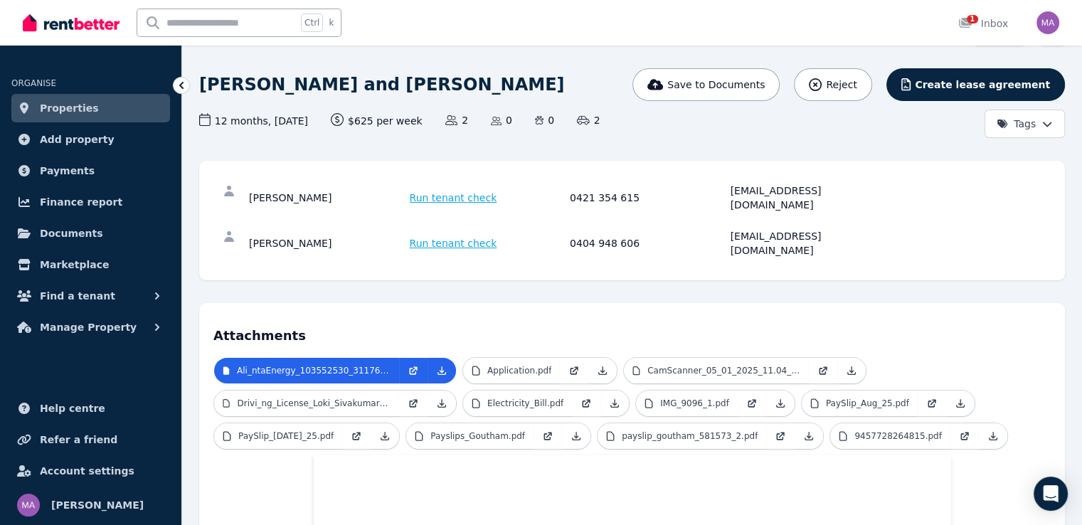
scroll to position [142, 0]
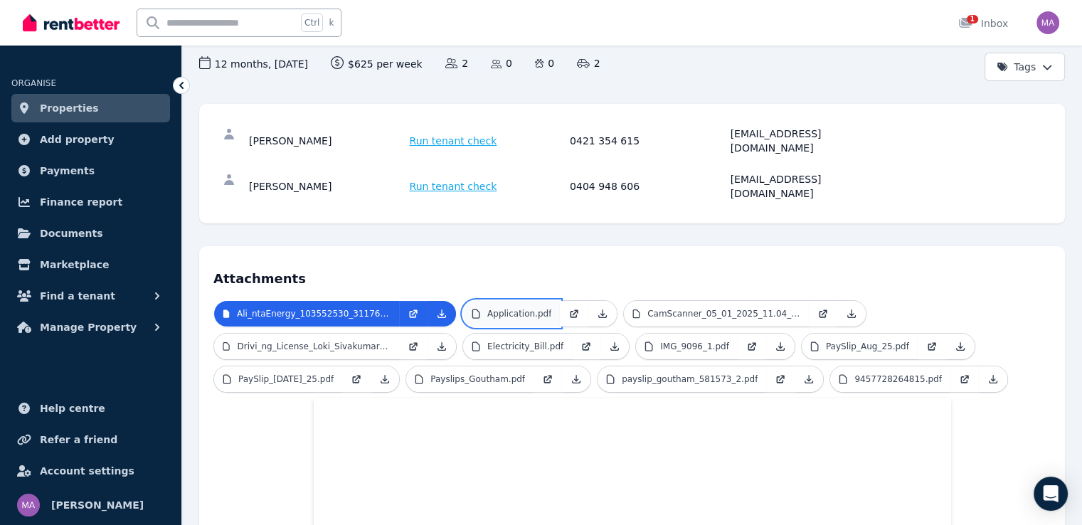
click at [512, 308] on p "Application.pdf" at bounding box center [519, 313] width 64 height 11
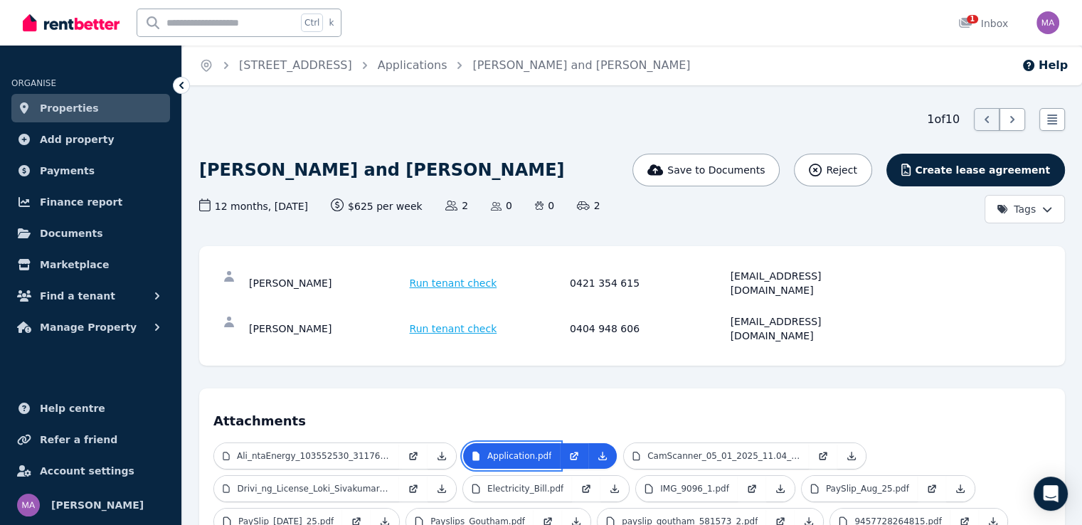
scroll to position [213, 0]
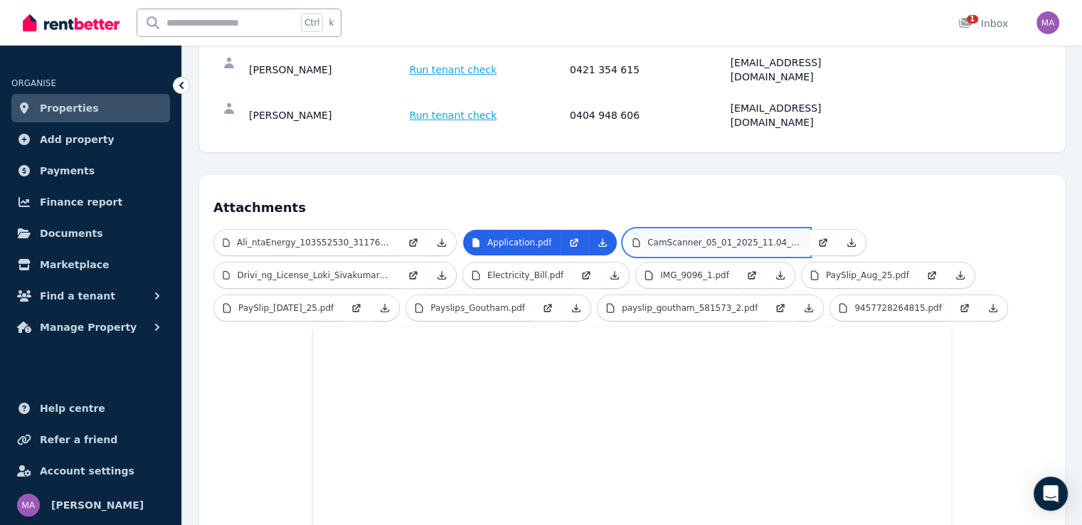
click at [681, 237] on p "CamScanner_05_01_2025_11.04_1.JPG" at bounding box center [723, 242] width 153 height 11
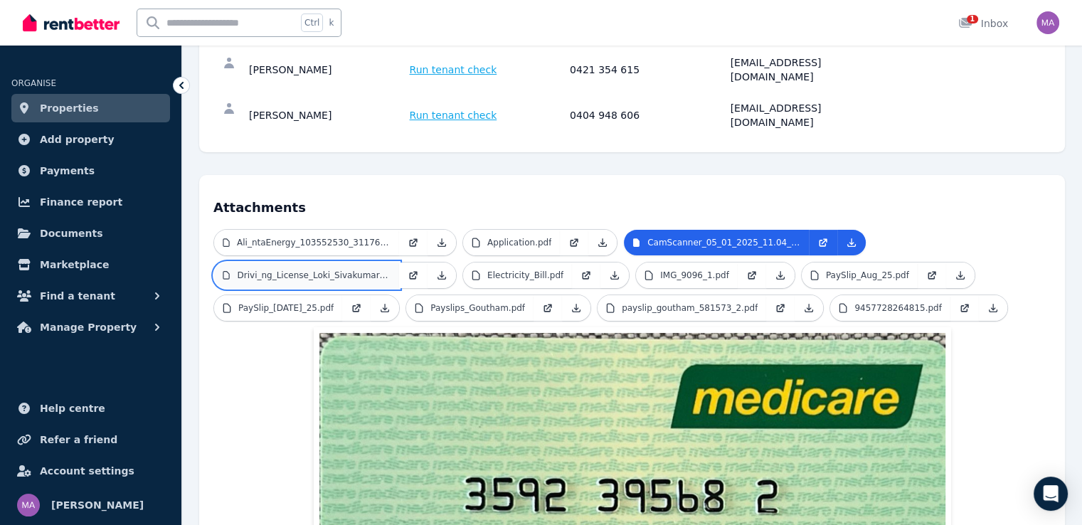
click at [333, 262] on link "Drivi_ng_License_Loki_Sivakumaran.pdf" at bounding box center [306, 275] width 185 height 26
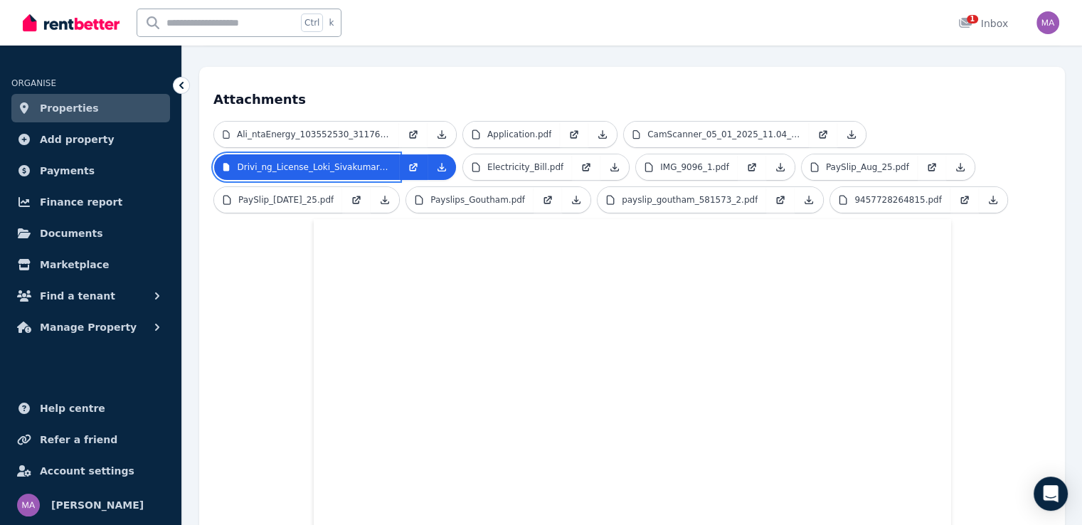
scroll to position [356, 0]
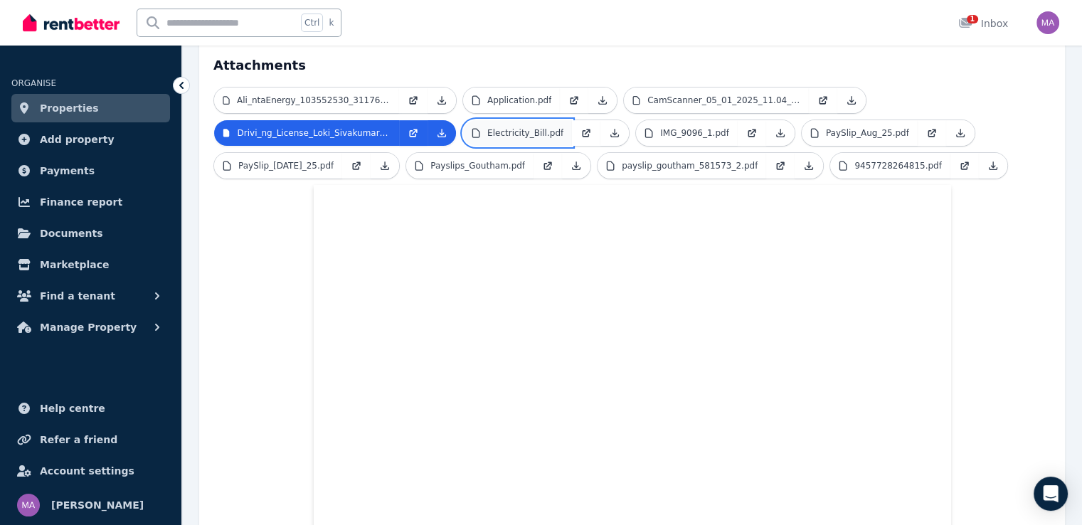
click at [527, 127] on p "Electricity_Bill.pdf" at bounding box center [525, 132] width 76 height 11
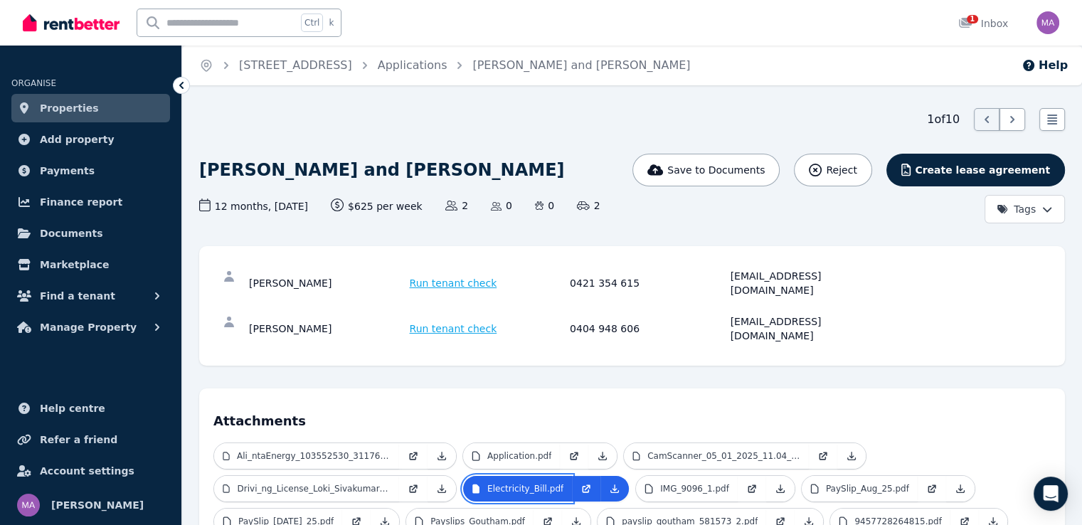
scroll to position [142, 0]
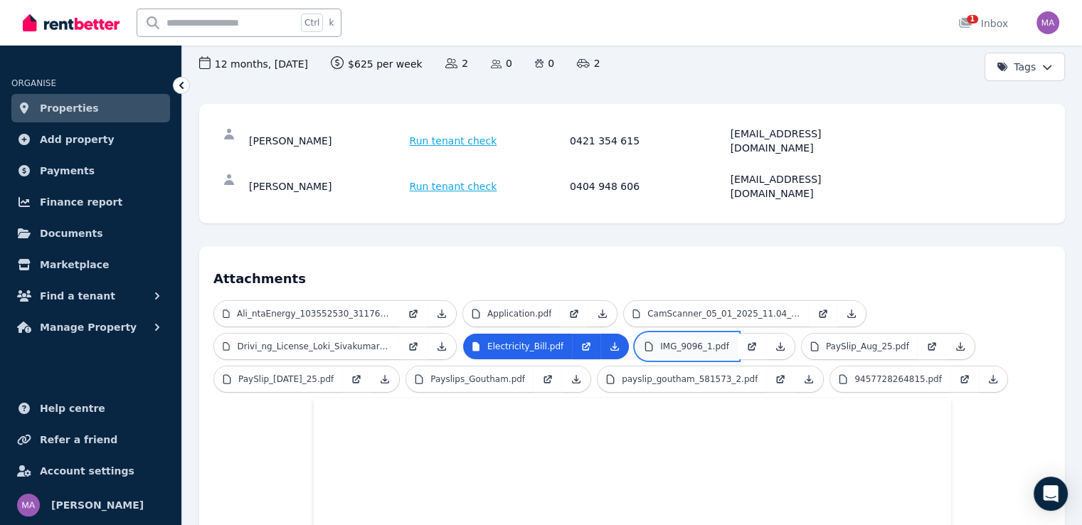
click at [683, 341] on p "IMG_9096_1.pdf" at bounding box center [694, 346] width 69 height 11
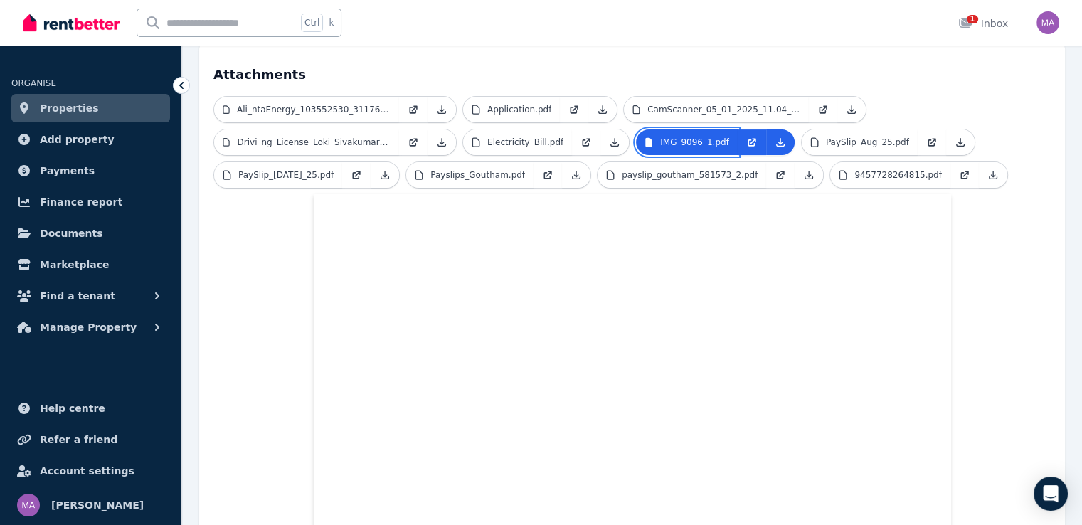
scroll to position [356, 0]
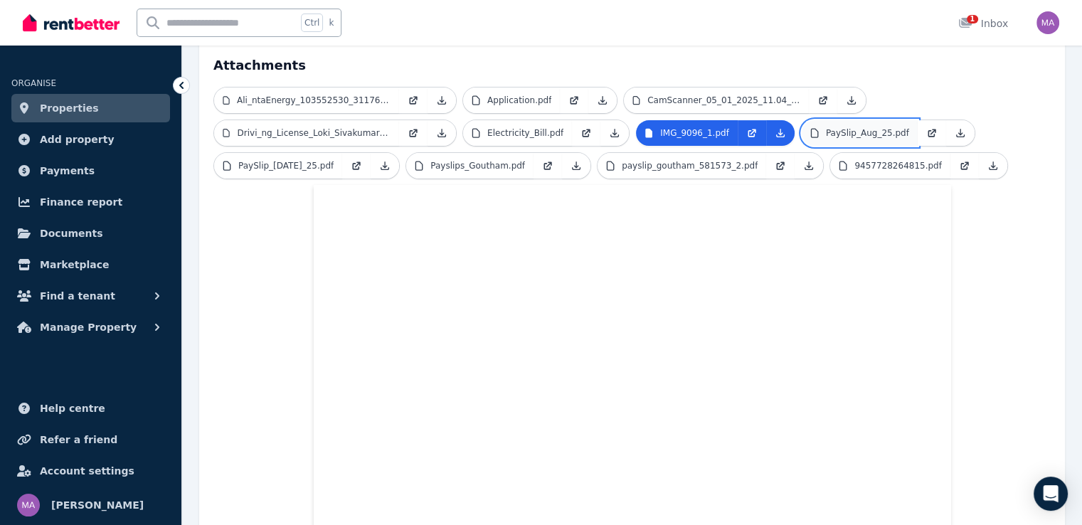
click at [865, 127] on p "PaySlip_Aug_25.pdf" at bounding box center [867, 132] width 83 height 11
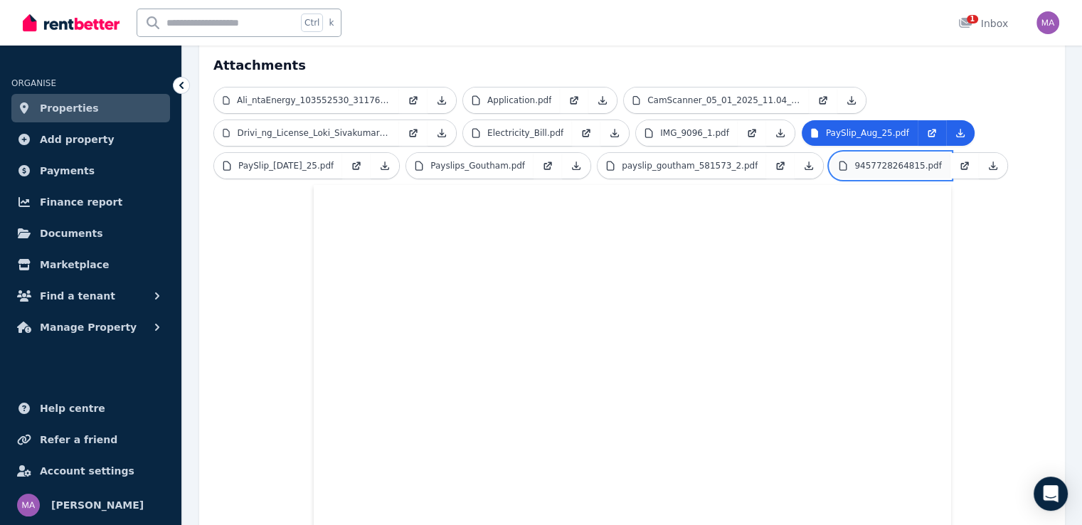
click at [854, 160] on p "9457728264815.pdf" at bounding box center [897, 165] width 87 height 11
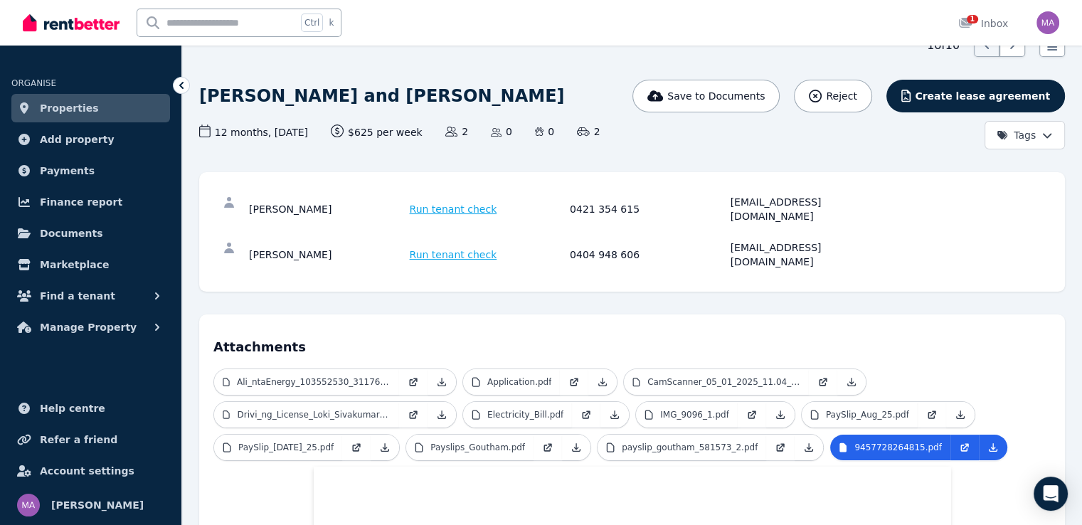
scroll to position [142, 0]
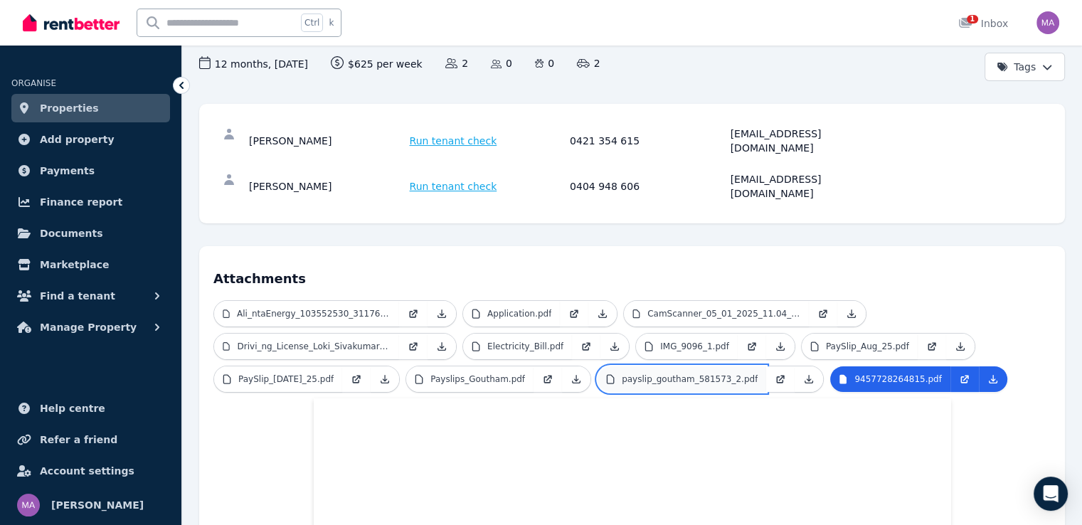
click at [632, 373] on p "payslip_goutham_581573_2.pdf" at bounding box center [690, 378] width 136 height 11
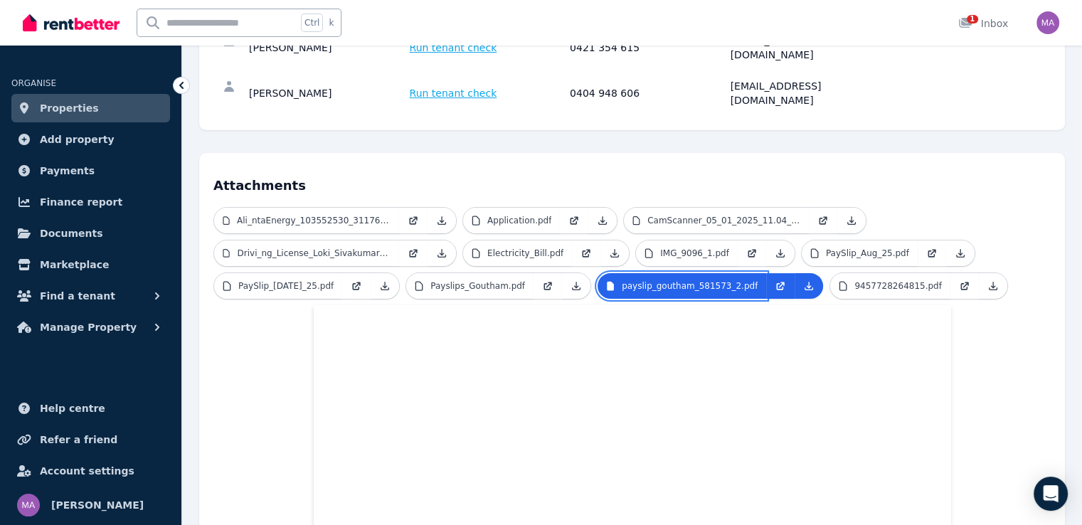
scroll to position [213, 0]
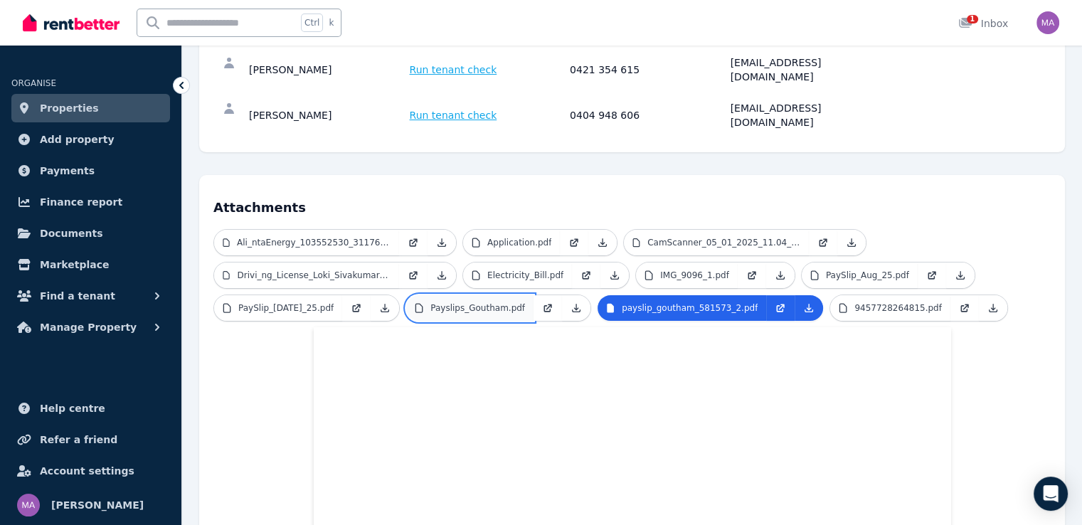
click at [467, 295] on link "Payslips_Goutham.pdf" at bounding box center [469, 308] width 127 height 26
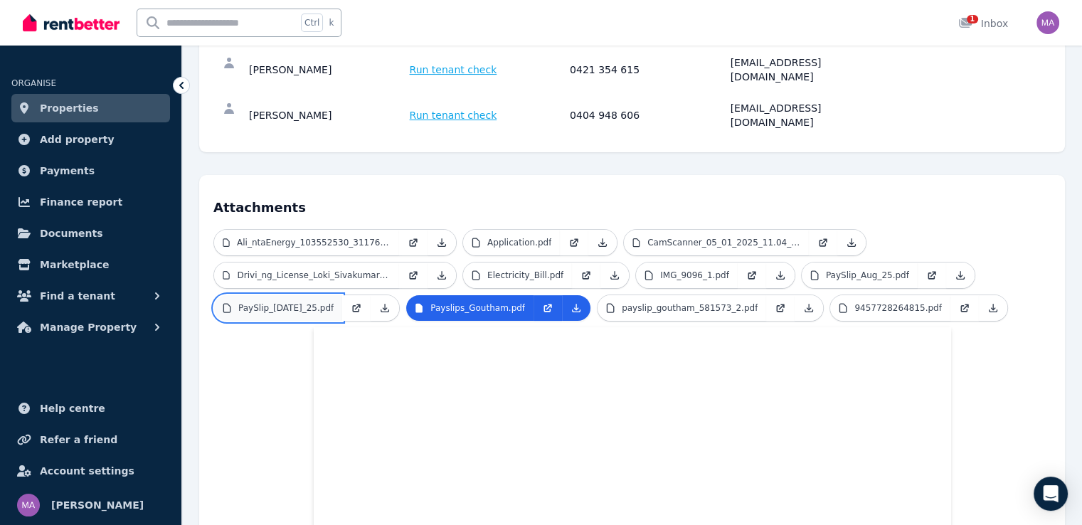
click at [267, 302] on p "PaySlip_[DATE]_25.pdf" at bounding box center [285, 307] width 95 height 11
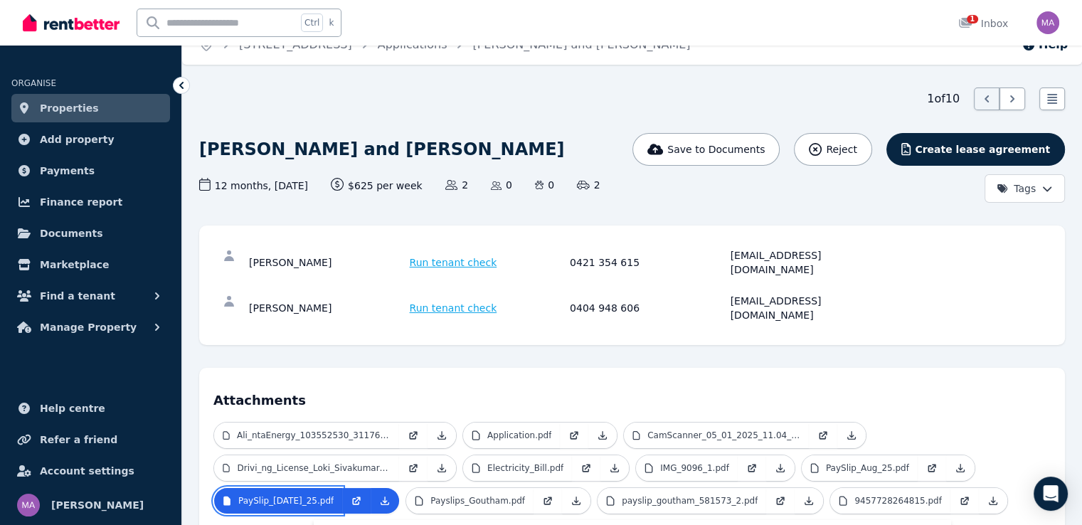
scroll to position [0, 0]
